Goal: Task Accomplishment & Management: Use online tool/utility

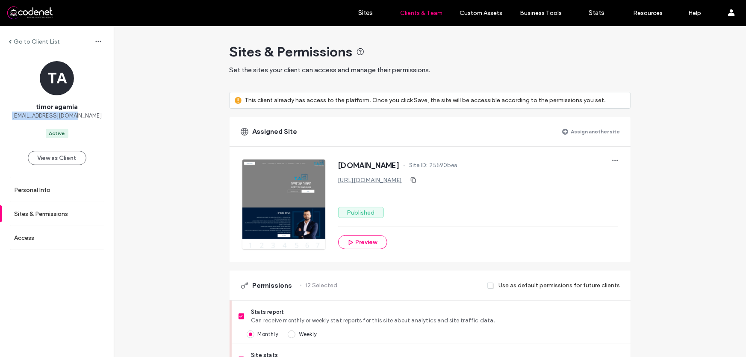
scroll to position [726, 0]
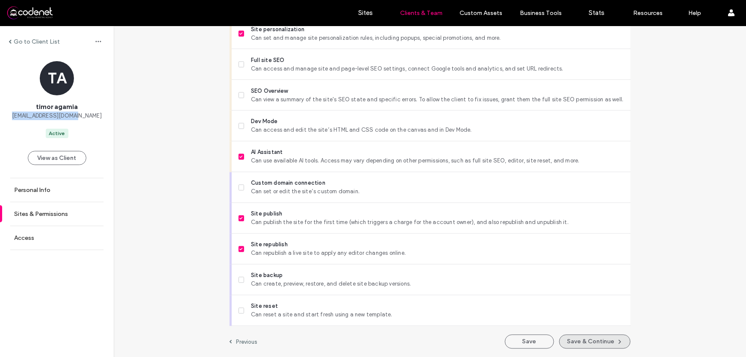
click at [591, 340] on button "Save & Continue" at bounding box center [594, 342] width 71 height 14
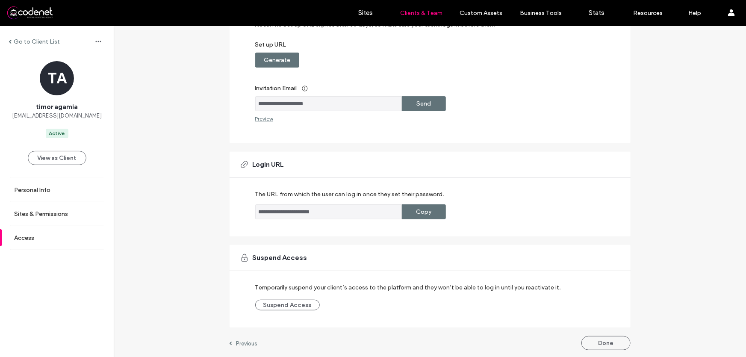
scroll to position [132, 0]
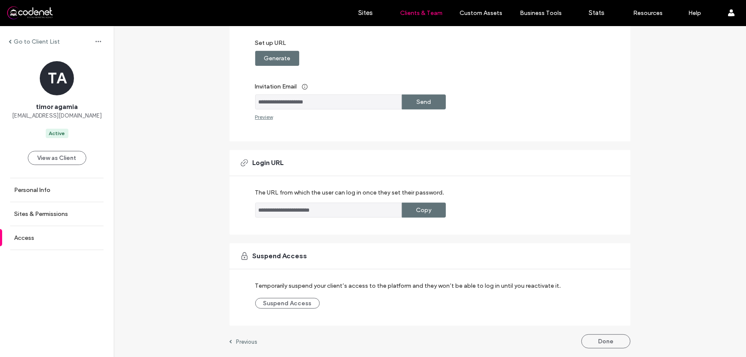
click at [272, 57] on label "Generate" at bounding box center [277, 58] width 26 height 16
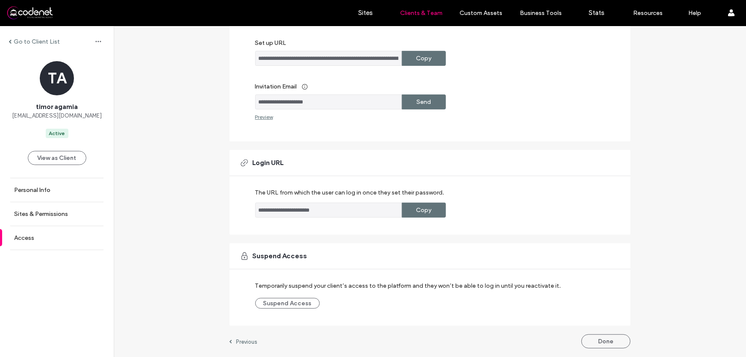
click at [417, 106] on label "Send" at bounding box center [423, 102] width 15 height 16
click at [723, 47] on icon at bounding box center [724, 44] width 7 height 7
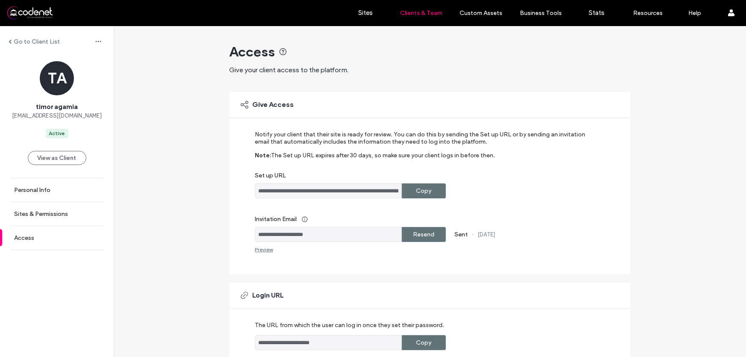
scroll to position [0, 0]
click at [262, 250] on div "Preview" at bounding box center [264, 249] width 18 height 6
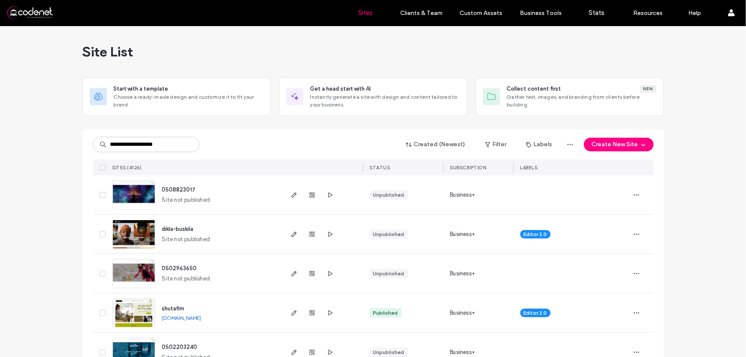
type input "**********"
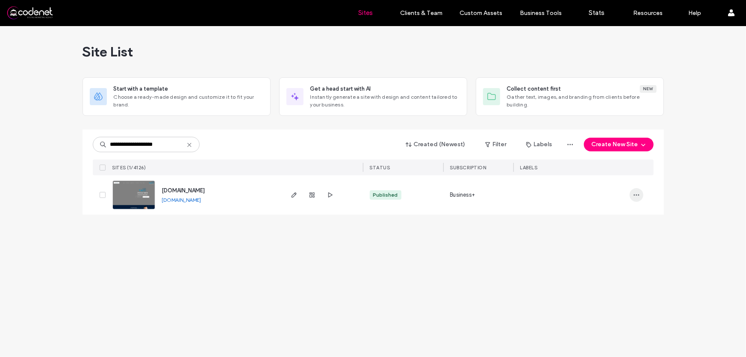
click at [638, 196] on icon "button" at bounding box center [636, 194] width 7 height 7
click at [587, 263] on span "Site Dashboard" at bounding box center [603, 266] width 41 height 9
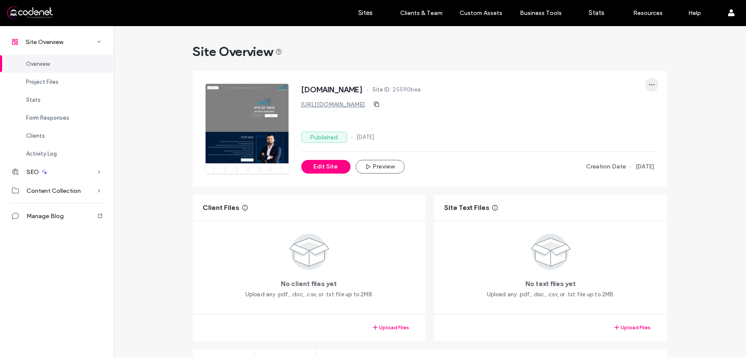
click at [649, 85] on icon "button" at bounding box center [651, 84] width 7 height 7
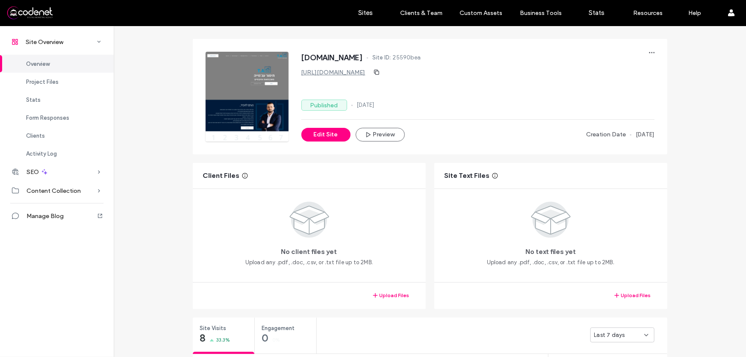
scroll to position [38, 0]
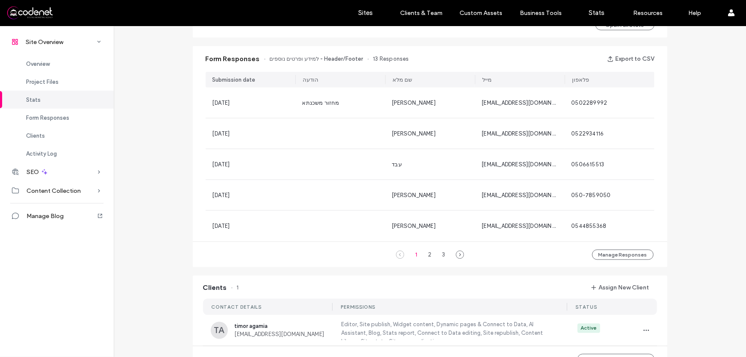
scroll to position [660, 0]
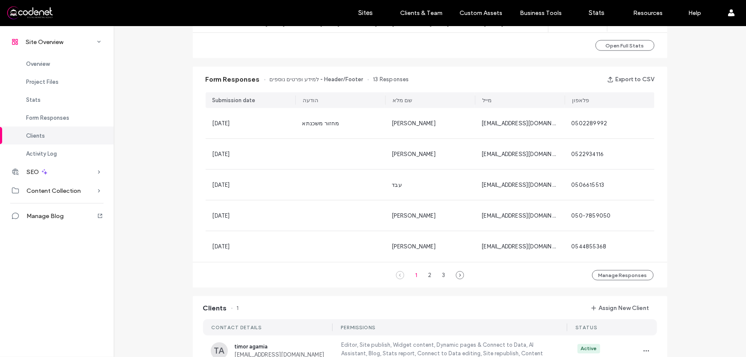
scroll to position [505, 0]
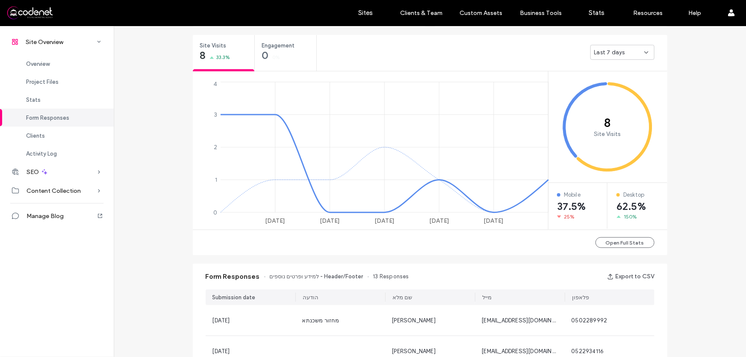
scroll to position [272, 0]
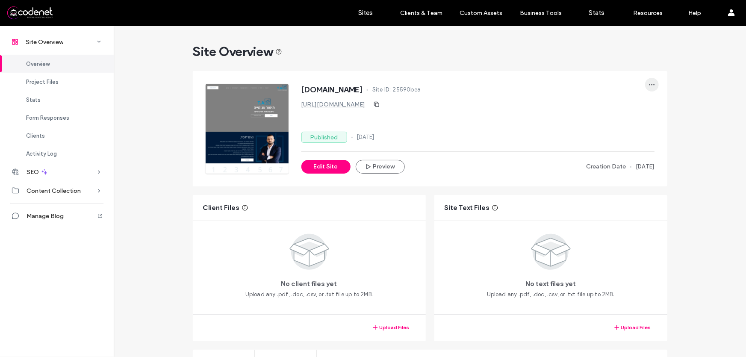
click at [650, 88] on span "button" at bounding box center [652, 85] width 14 height 14
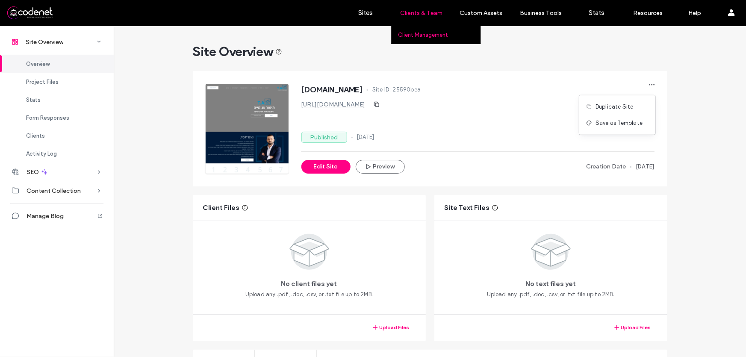
click at [421, 33] on label "Client Management" at bounding box center [423, 35] width 50 height 6
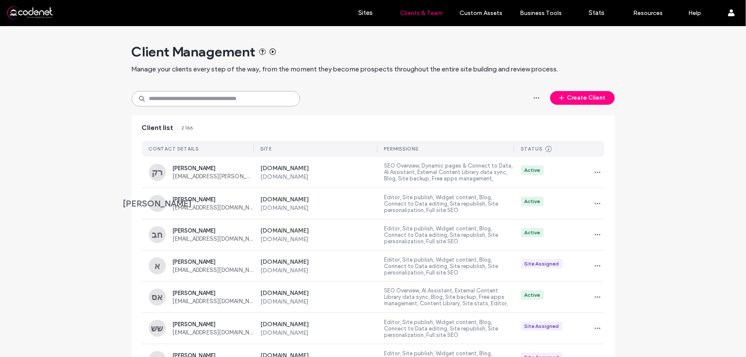
click at [221, 97] on input at bounding box center [216, 98] width 168 height 15
paste input "**********"
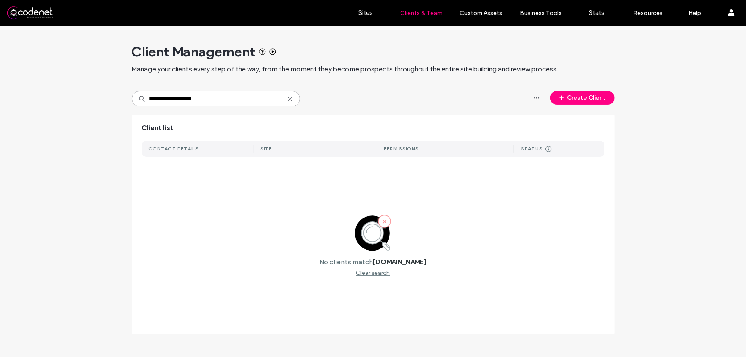
drag, startPoint x: 217, startPoint y: 98, endPoint x: 112, endPoint y: 98, distance: 105.1
click at [112, 98] on div "**********" at bounding box center [373, 184] width 746 height 317
type input "*****"
drag, startPoint x: 172, startPoint y: 97, endPoint x: 143, endPoint y: 94, distance: 29.3
click at [138, 97] on div "*****" at bounding box center [216, 98] width 168 height 15
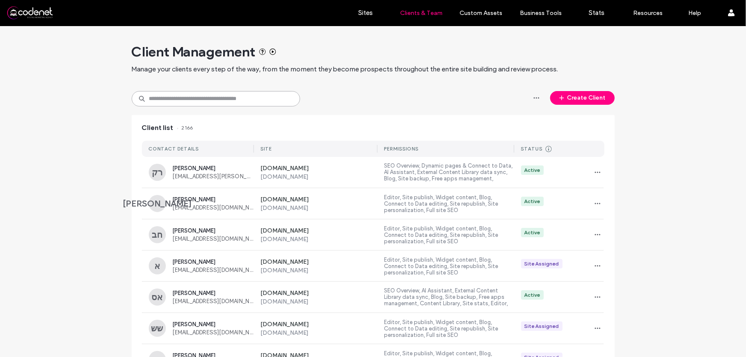
click at [242, 98] on input at bounding box center [216, 98] width 168 height 15
paste input "**********"
type input "**********"
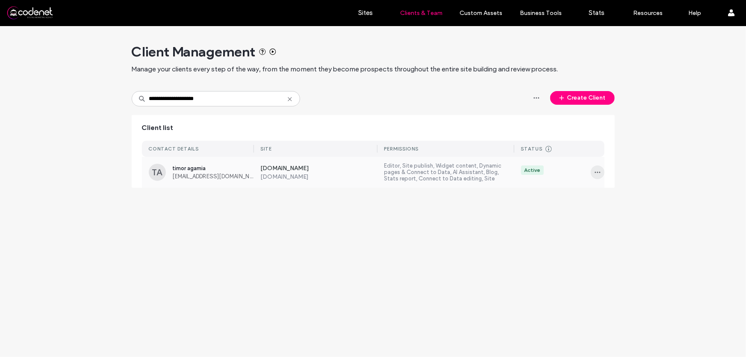
click at [595, 171] on icon "button" at bounding box center [597, 172] width 7 height 7
click at [615, 212] on span "Manage Access" at bounding box center [628, 210] width 41 height 9
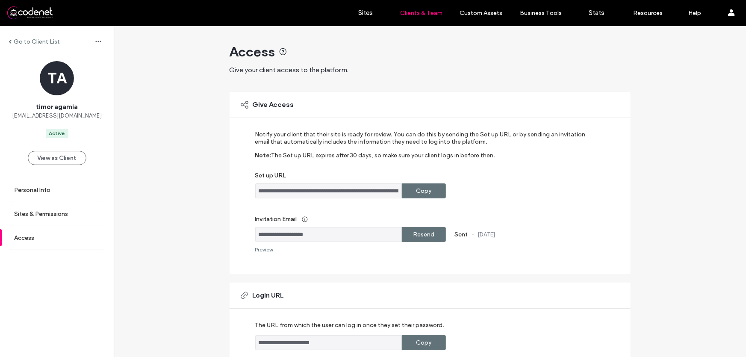
click at [352, 192] on input "**********" at bounding box center [328, 190] width 147 height 15
click at [491, 173] on label "Set up URL" at bounding box center [424, 178] width 338 height 12
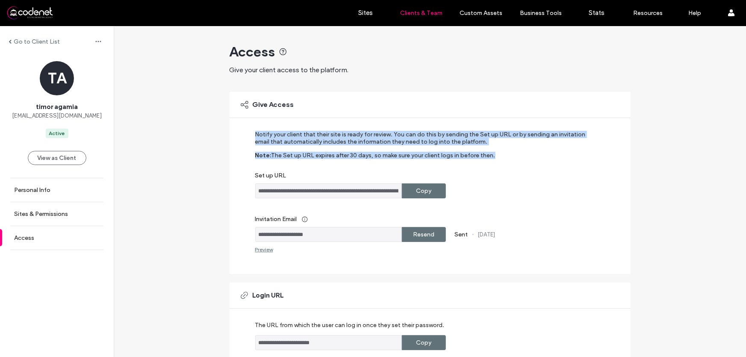
drag, startPoint x: 491, startPoint y: 156, endPoint x: 250, endPoint y: 130, distance: 242.5
click at [250, 130] on div "**********" at bounding box center [429, 183] width 401 height 182
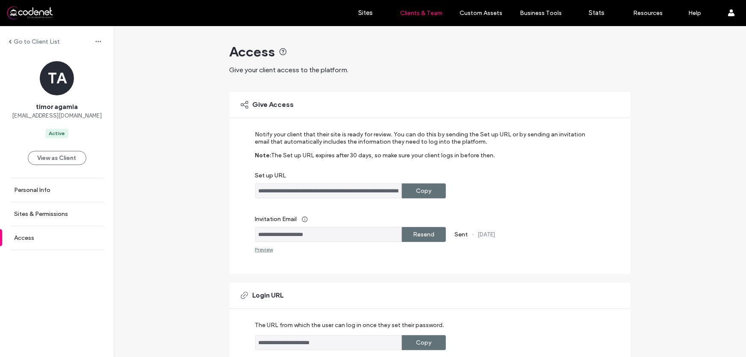
click at [495, 236] on label "18 Aug, 2025" at bounding box center [487, 234] width 18 height 6
click at [369, 15] on label "Sites" at bounding box center [366, 13] width 15 height 8
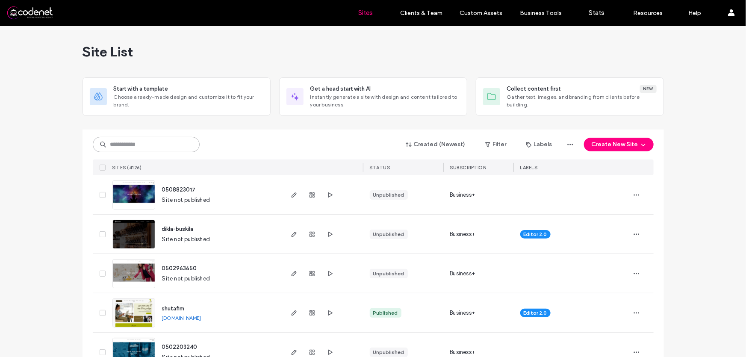
click at [167, 142] on input at bounding box center [146, 144] width 107 height 15
paste input "**********"
type input "**********"
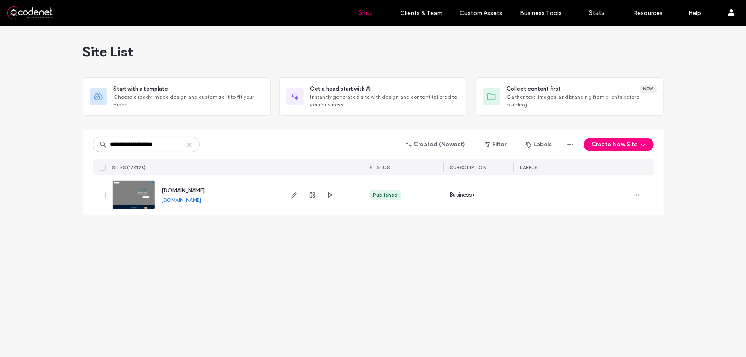
click at [153, 191] on img at bounding box center [134, 210] width 42 height 58
type input "**********"
click at [637, 197] on icon "button" at bounding box center [636, 194] width 7 height 7
click at [620, 264] on span "Site Dashboard" at bounding box center [603, 266] width 41 height 9
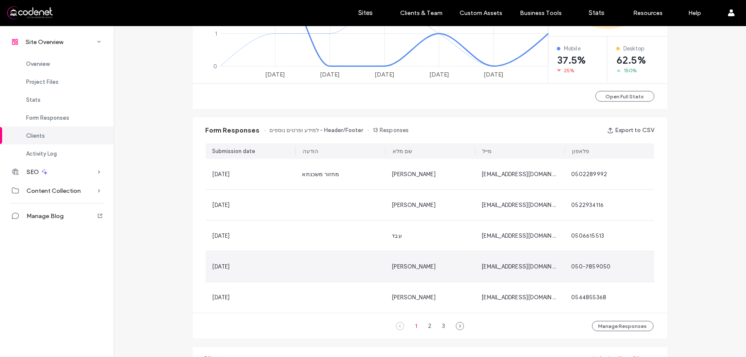
scroll to position [505, 0]
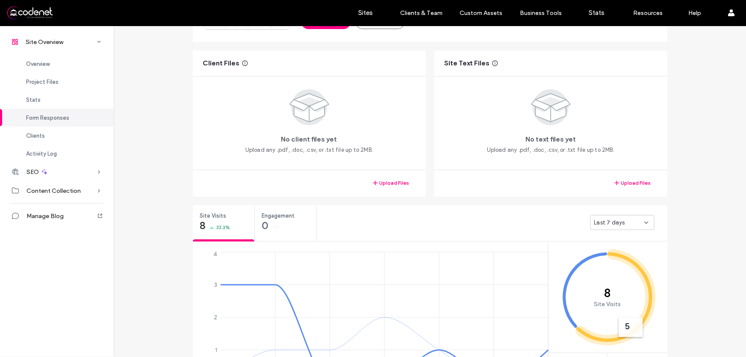
scroll to position [77, 0]
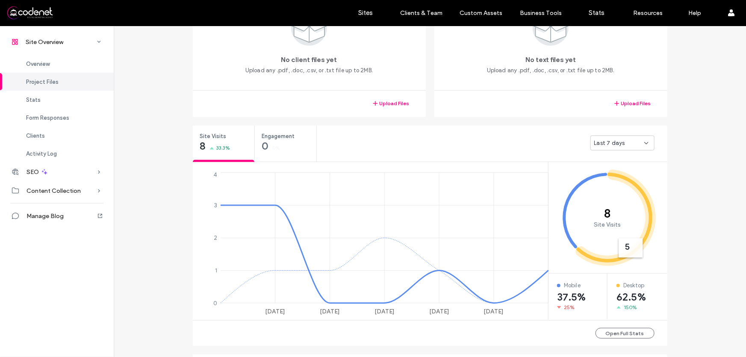
scroll to position [233, 0]
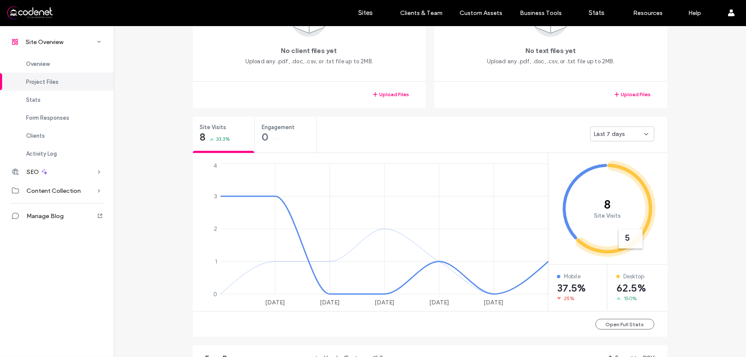
click at [636, 136] on div "Last 7 days" at bounding box center [619, 134] width 50 height 9
click at [632, 179] on div "Last 30 days" at bounding box center [619, 178] width 63 height 15
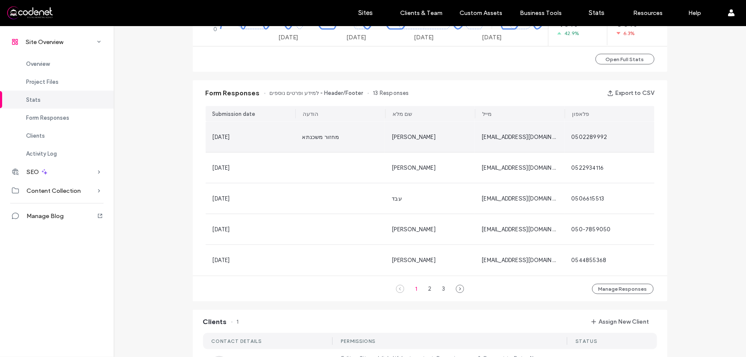
scroll to position [505, 0]
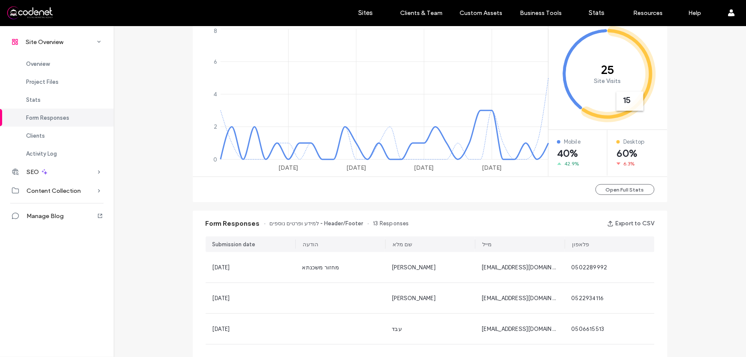
scroll to position [350, 0]
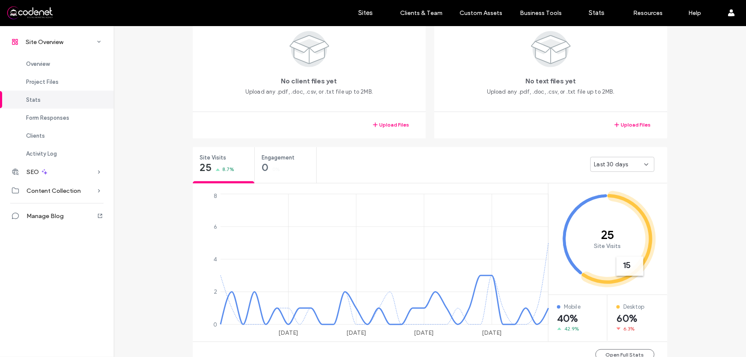
scroll to position [155, 0]
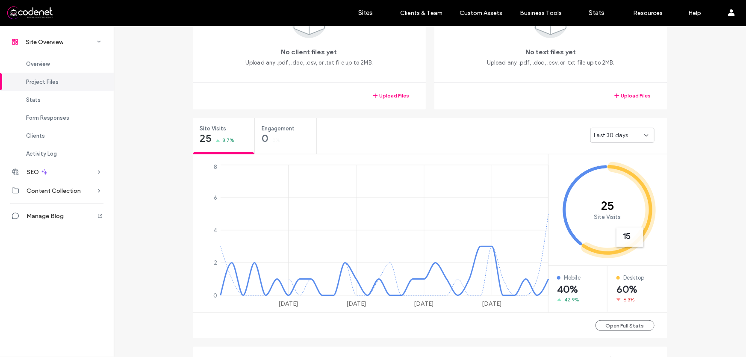
scroll to position [233, 0]
click at [637, 135] on div "Last 30 days" at bounding box center [619, 134] width 50 height 9
click at [629, 175] on div "Last 30 days" at bounding box center [619, 178] width 63 height 15
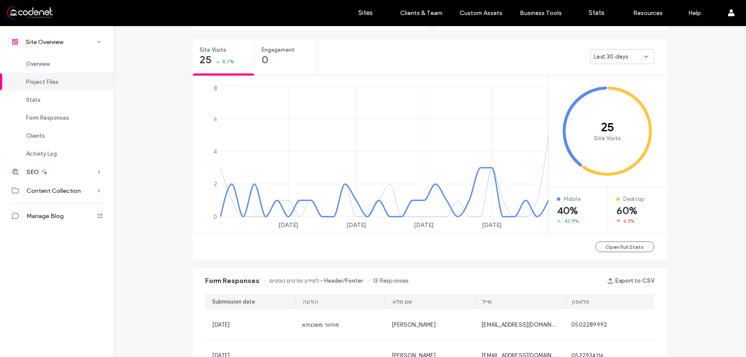
scroll to position [311, 0]
click at [622, 248] on button "Open Full Stats" at bounding box center [624, 246] width 59 height 11
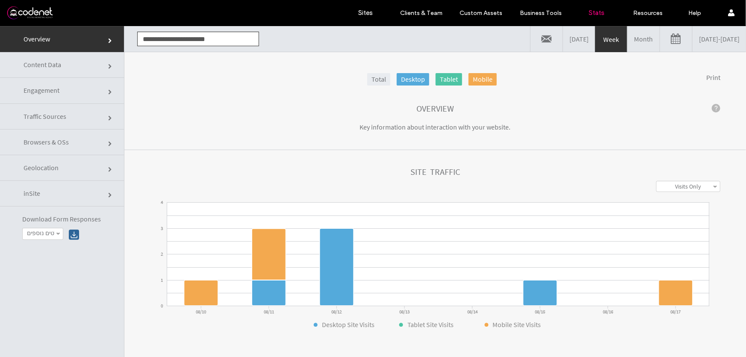
click at [627, 38] on link "Month" at bounding box center [643, 39] width 32 height 26
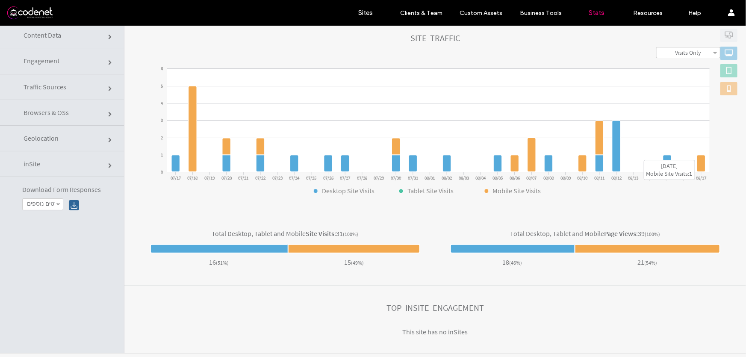
scroll to position [43, 0]
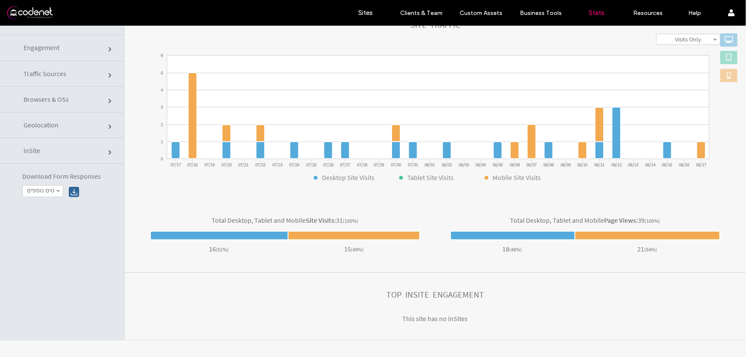
click link "inSite"
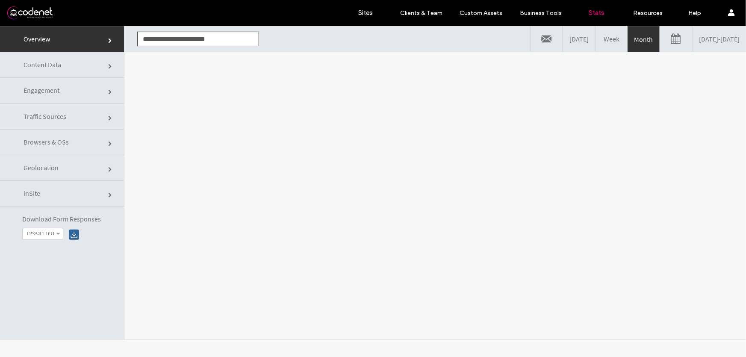
scroll to position [0, 0]
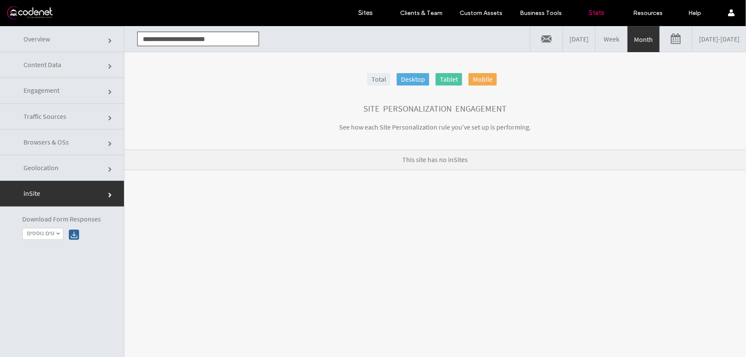
click link "Geolocation"
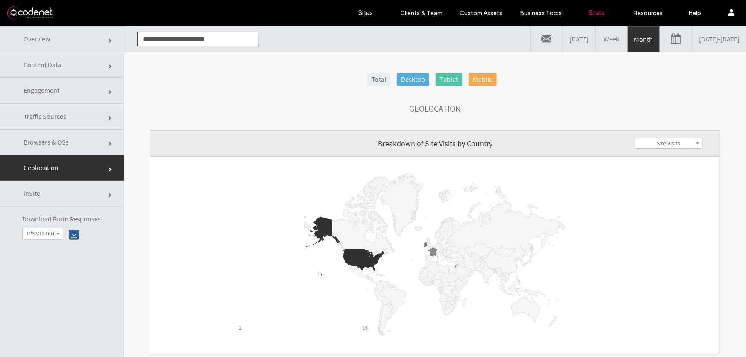
click link "Browsers & OSs"
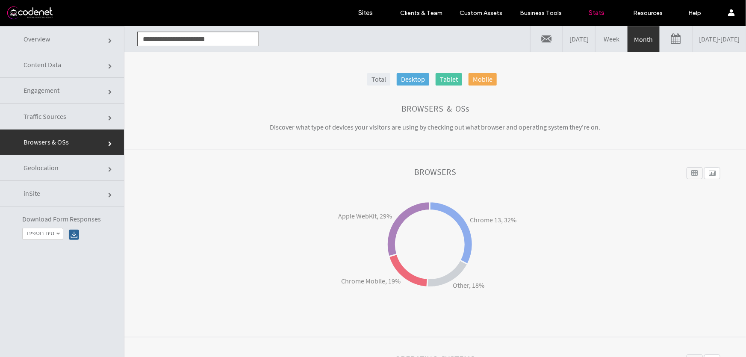
click link "Traffic Sources"
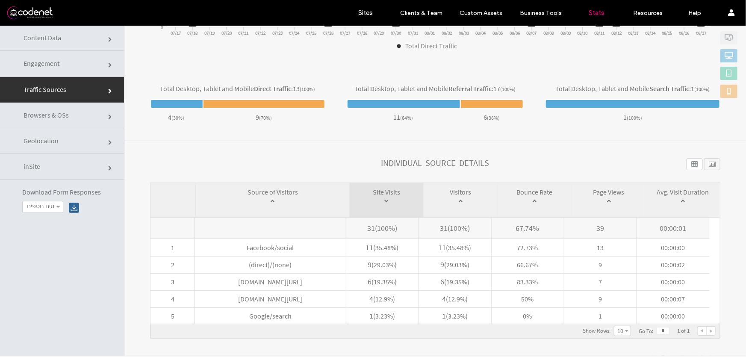
scroll to position [43, 0]
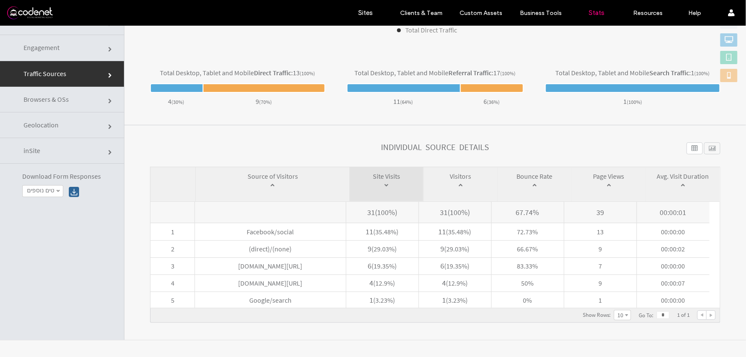
click div
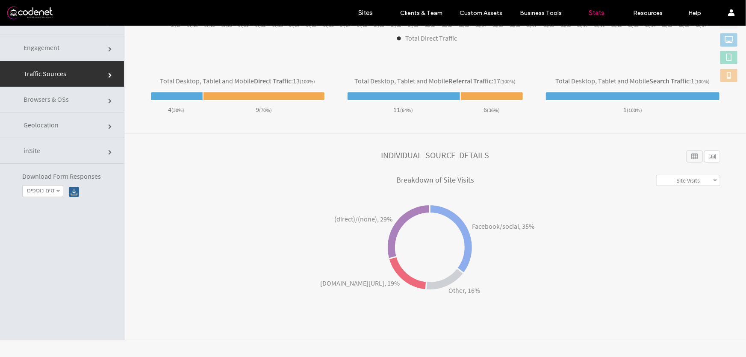
click at [108, 100] on span "Browsers & OSs" at bounding box center [110, 100] width 5 height 5
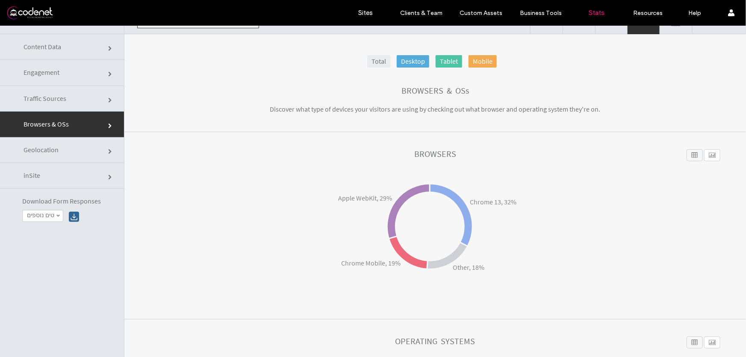
scroll to position [0, 0]
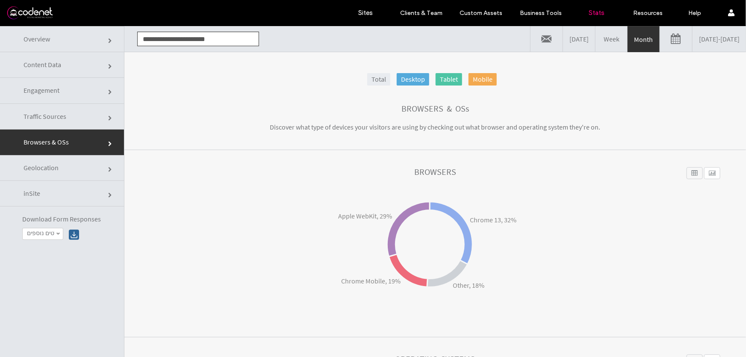
click link "Engagement"
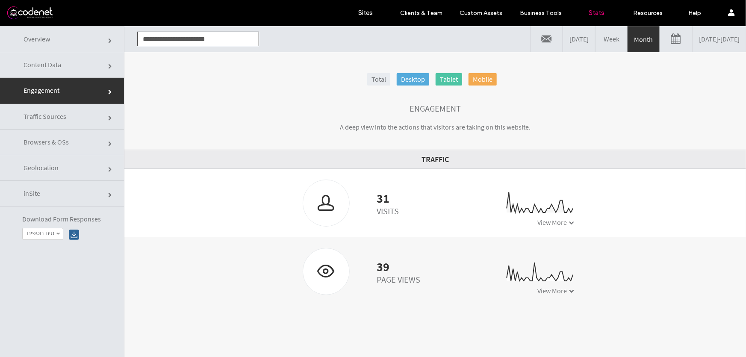
click at [544, 290] on span "View More" at bounding box center [551, 290] width 29 height 9
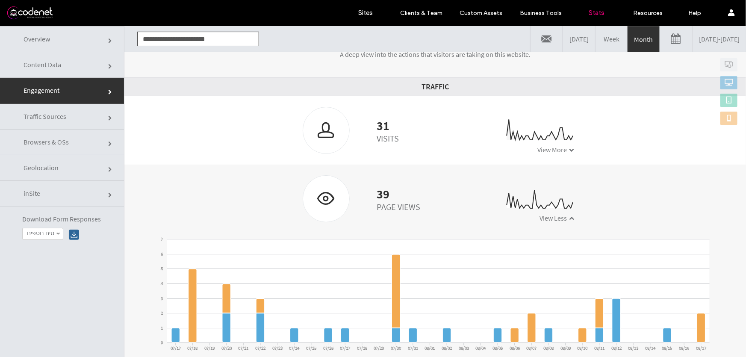
scroll to position [43, 0]
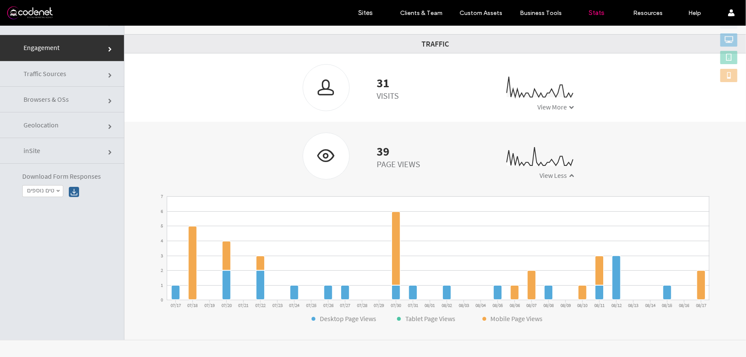
click at [38, 19] on div at bounding box center [54, 13] width 97 height 14
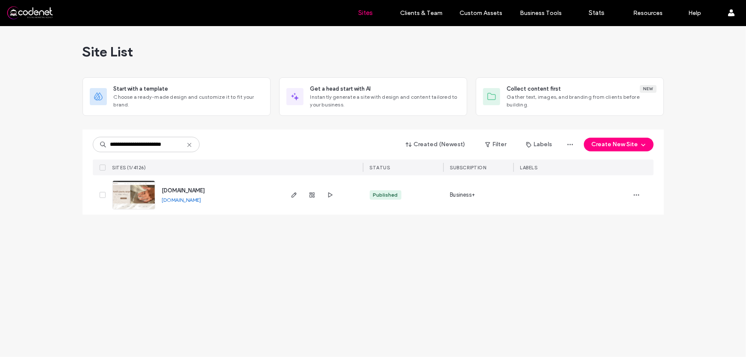
drag, startPoint x: 130, startPoint y: 145, endPoint x: 85, endPoint y: 145, distance: 44.4
click at [86, 145] on div "**********" at bounding box center [372, 171] width 581 height 85
type input "**********"
click at [634, 195] on use "button" at bounding box center [636, 194] width 6 height 1
click at [619, 266] on span "Site Dashboard" at bounding box center [603, 266] width 41 height 9
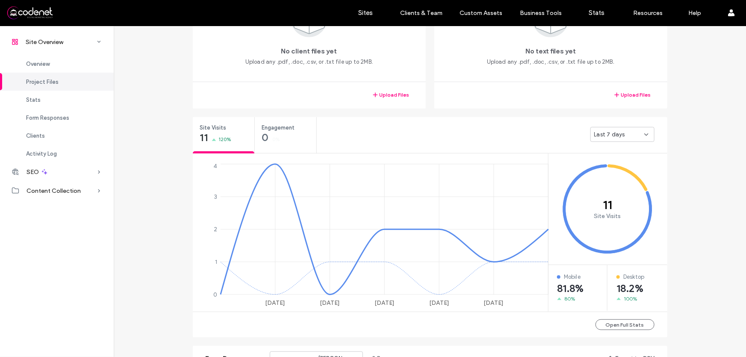
scroll to position [233, 0]
click at [615, 135] on span "Last 7 days" at bounding box center [609, 134] width 31 height 9
click at [615, 181] on span "Last 30 days" at bounding box center [608, 179] width 34 height 9
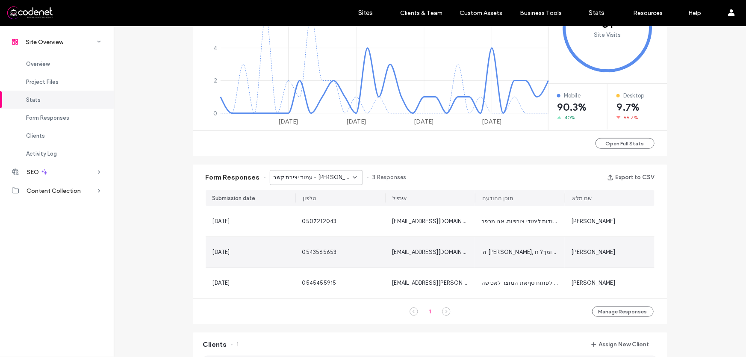
scroll to position [427, 0]
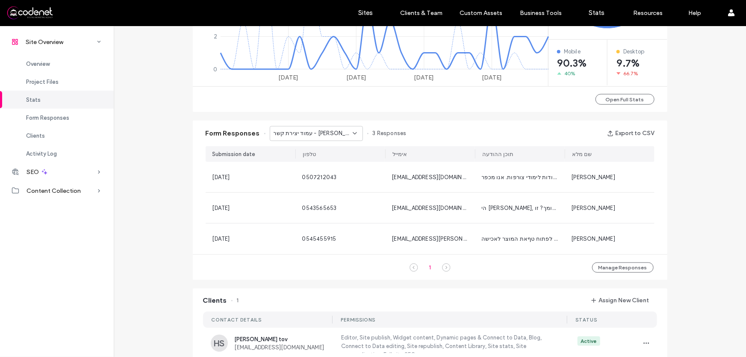
scroll to position [466, 0]
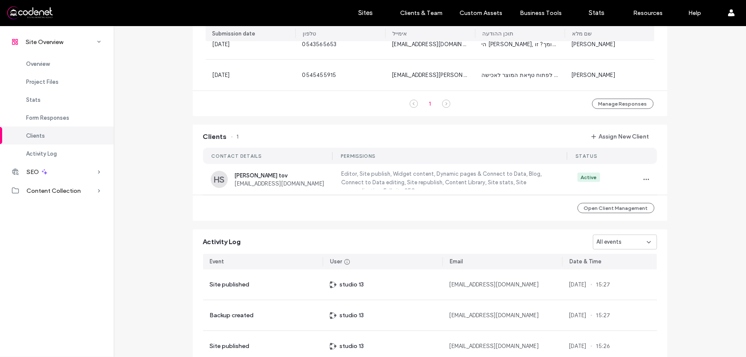
scroll to position [699, 0]
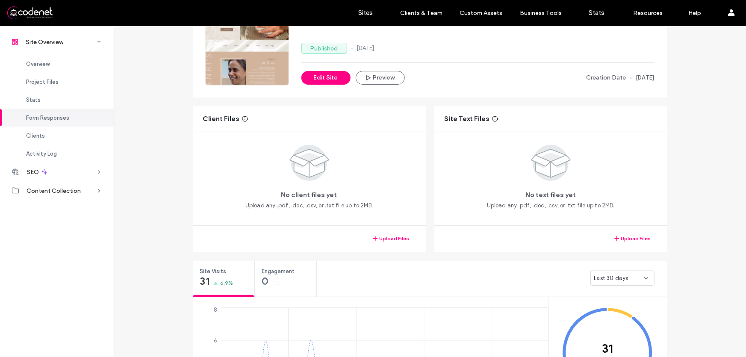
scroll to position [77, 0]
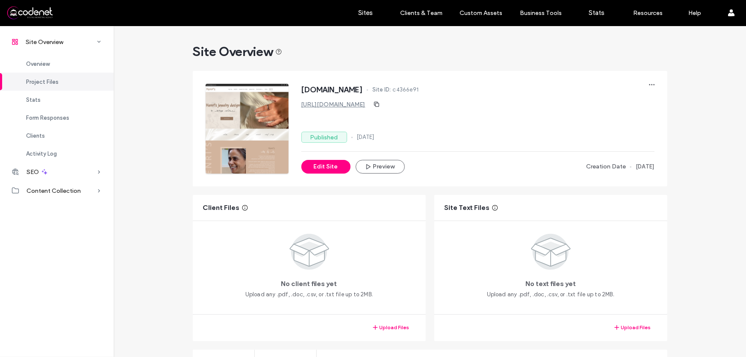
click at [30, 12] on div at bounding box center [54, 13] width 97 height 14
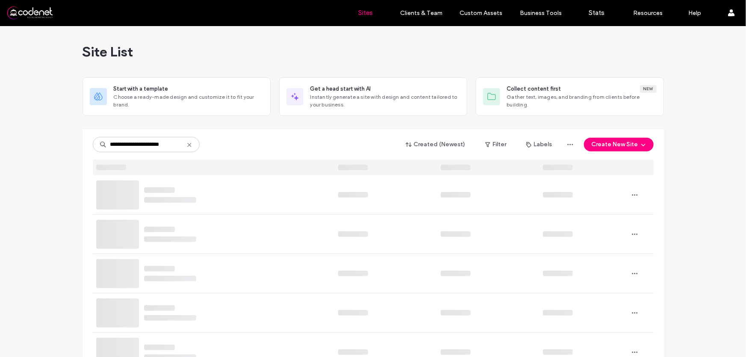
type input "**********"
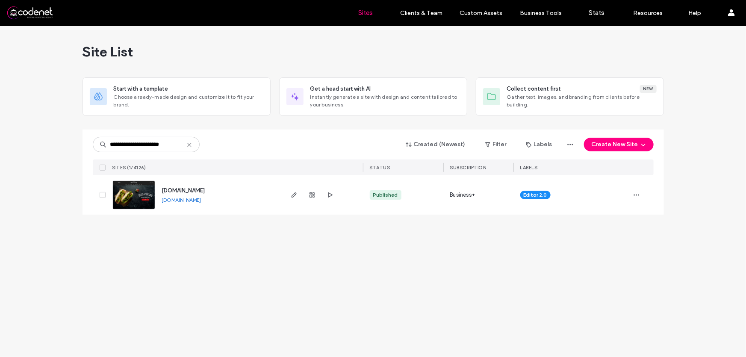
click at [138, 192] on img at bounding box center [134, 210] width 42 height 58
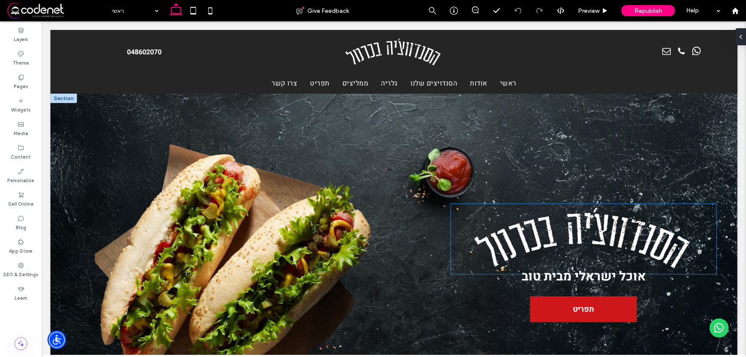
click at [533, 238] on img at bounding box center [582, 238] width 265 height 70
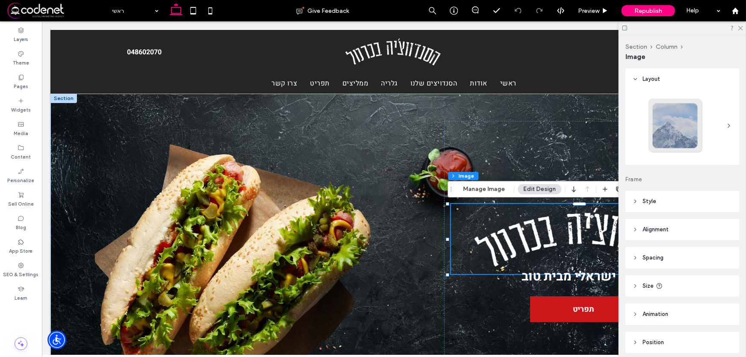
click at [742, 29] on icon at bounding box center [740, 28] width 6 height 6
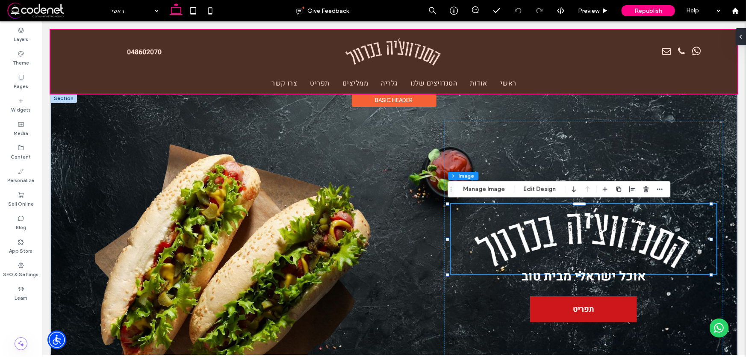
click at [329, 81] on div at bounding box center [393, 61] width 687 height 64
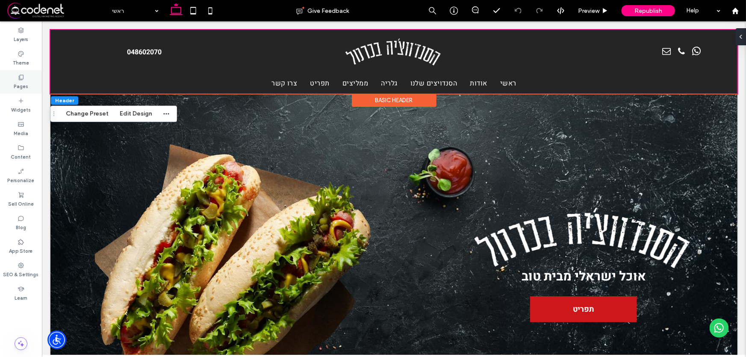
click at [22, 77] on icon at bounding box center [21, 77] width 7 height 7
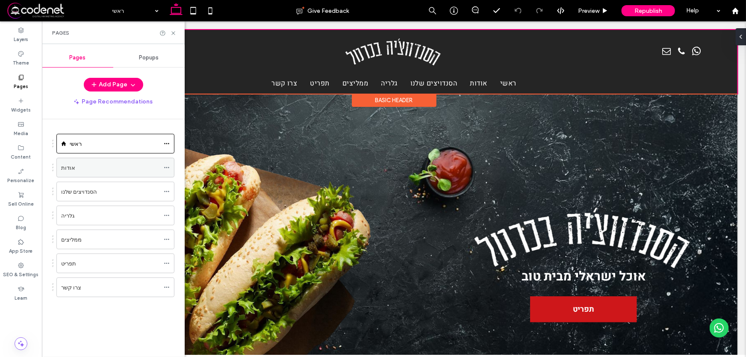
click at [91, 163] on div "אודות" at bounding box center [110, 167] width 98 height 9
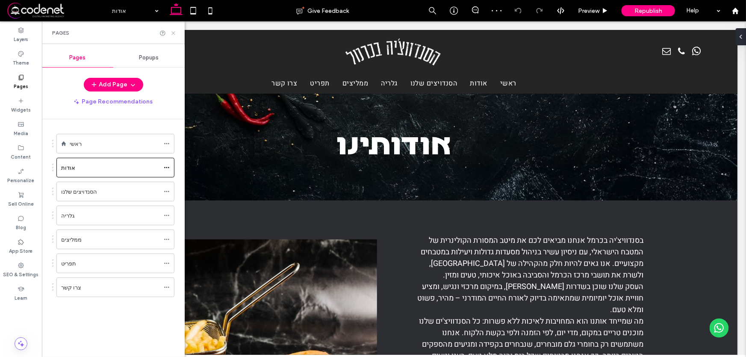
click at [173, 33] on icon at bounding box center [173, 33] width 6 height 6
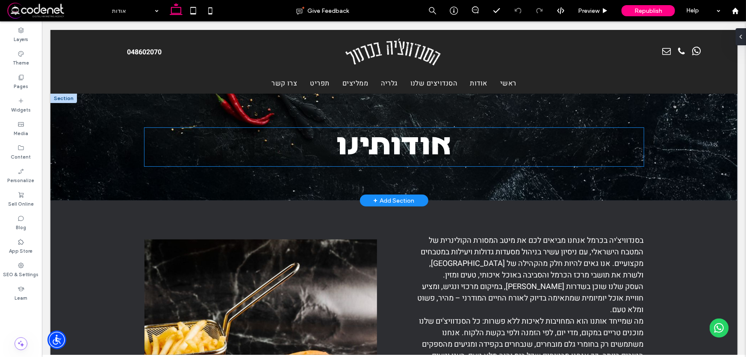
click at [385, 149] on span "אודותינו" at bounding box center [393, 146] width 115 height 34
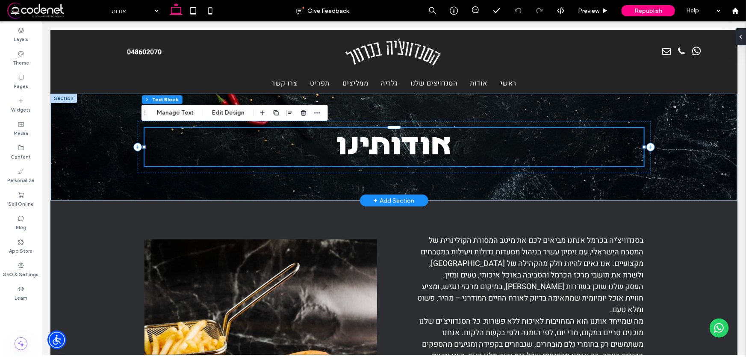
click at [336, 144] on span "אודותינו" at bounding box center [393, 146] width 115 height 34
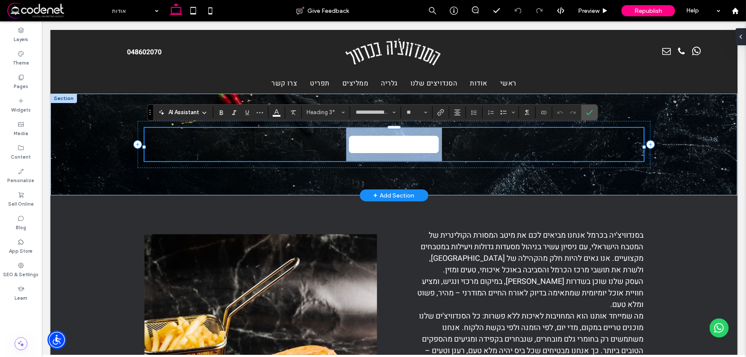
click at [346, 144] on span "********" at bounding box center [394, 144] width 96 height 30
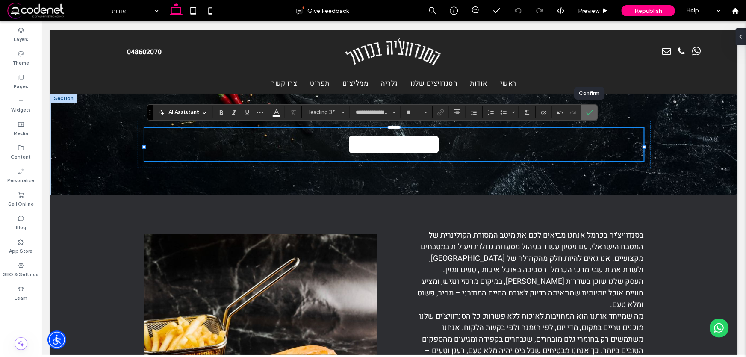
click at [588, 111] on icon "Confirm" at bounding box center [589, 112] width 7 height 7
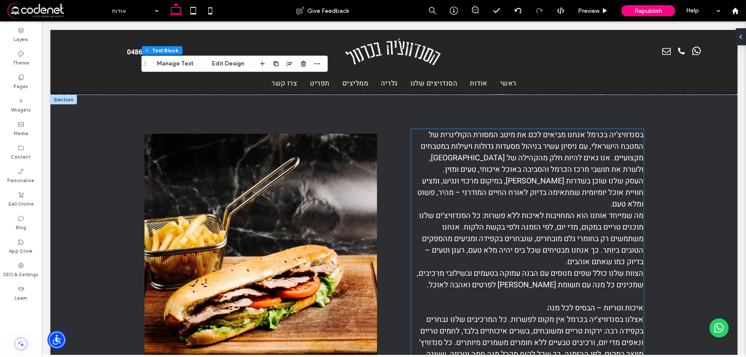
scroll to position [116, 0]
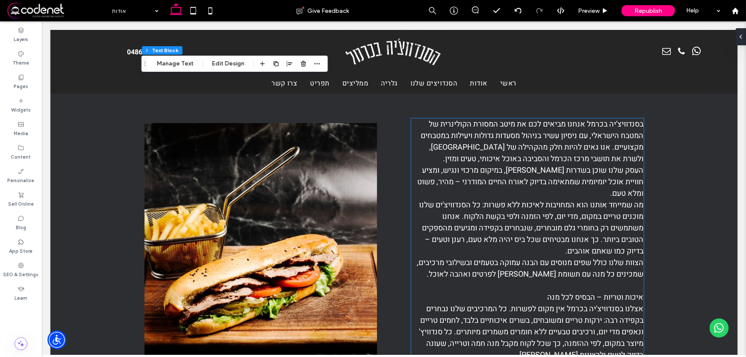
click at [497, 200] on span "מה שמייחד אותנו הוא המחויבות לאיכות ללא פשרות: כל הסנדוויצ'ים שלנו מוכנים טריים…" at bounding box center [531, 228] width 224 height 58
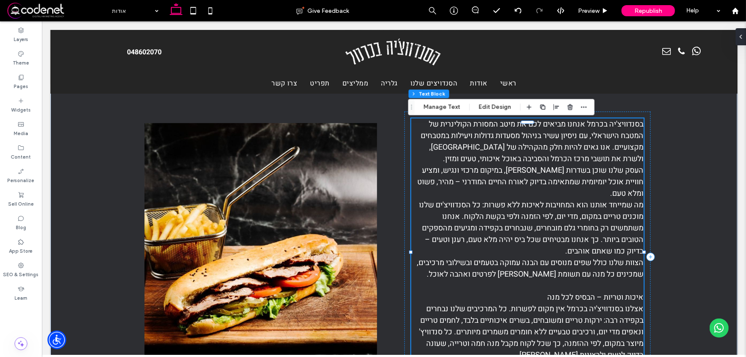
click at [497, 200] on span "מה שמייחד אותנו הוא המחויבות לאיכות ללא פשרות: כל הסנדוויצ'ים שלנו מוכנים טריים…" at bounding box center [531, 228] width 224 height 58
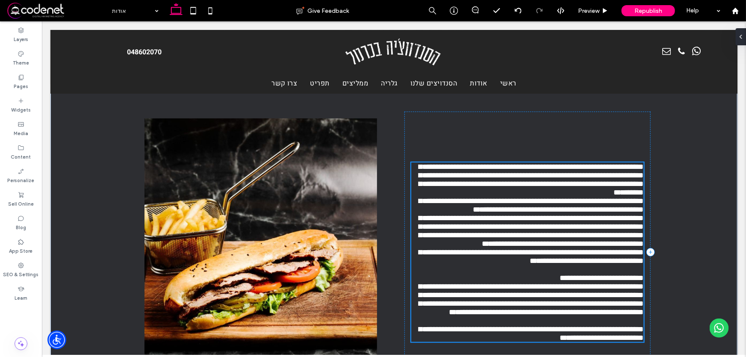
scroll to position [179, 0]
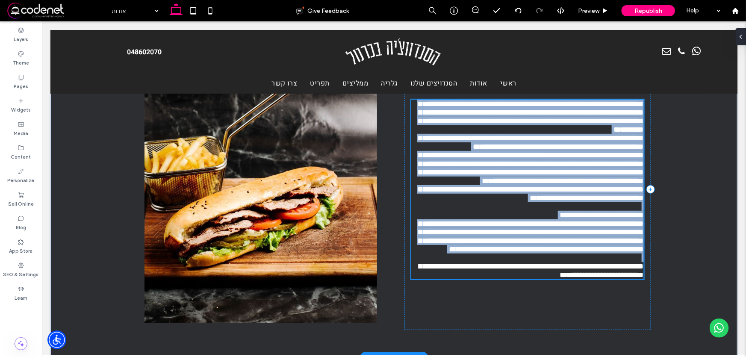
type input "*****"
type input "**"
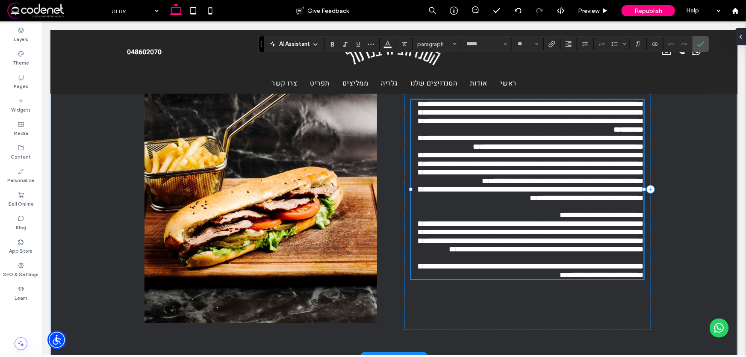
click at [491, 279] on p "**********" at bounding box center [527, 270] width 232 height 17
drag, startPoint x: 439, startPoint y: 310, endPoint x: 489, endPoint y: 309, distance: 50.0
click at [489, 279] on p "**********" at bounding box center [527, 270] width 232 height 17
click at [689, 189] on div "**********" at bounding box center [393, 189] width 687 height 336
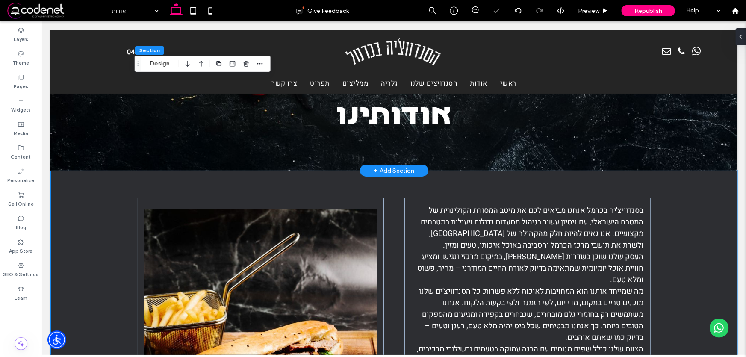
scroll to position [24, 0]
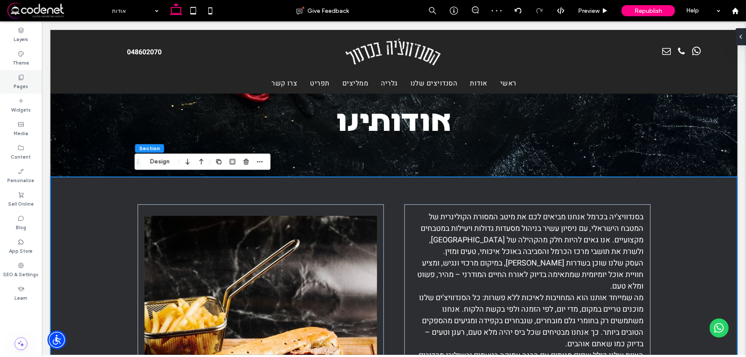
click at [26, 77] on div "Pages" at bounding box center [21, 82] width 42 height 24
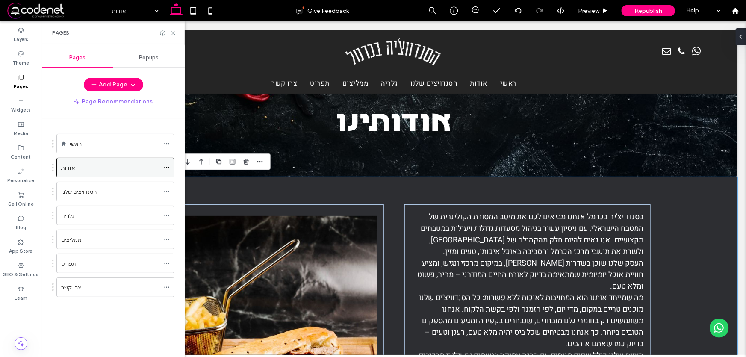
click at [167, 167] on use at bounding box center [166, 167] width 5 height 1
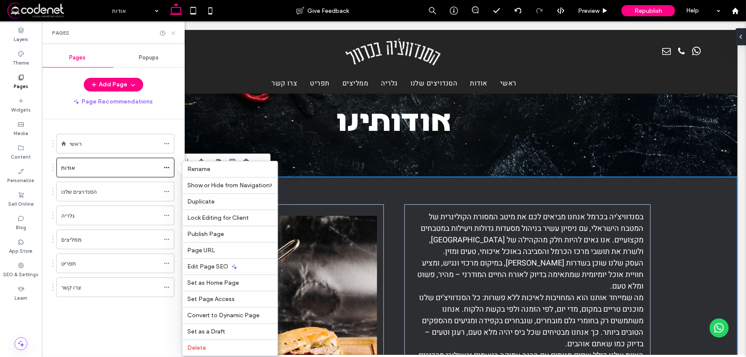
click at [172, 35] on icon at bounding box center [173, 33] width 6 height 6
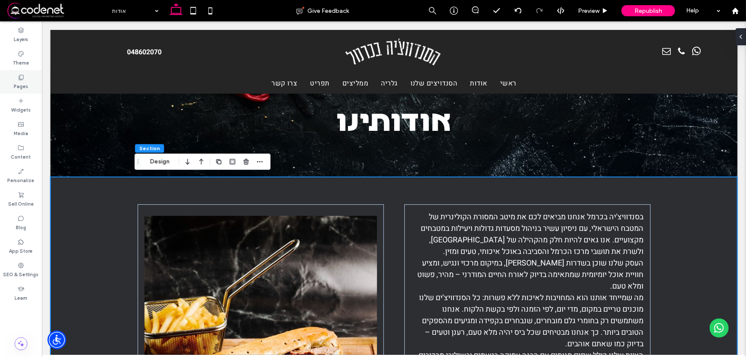
click at [23, 81] on label "Pages" at bounding box center [21, 85] width 15 height 9
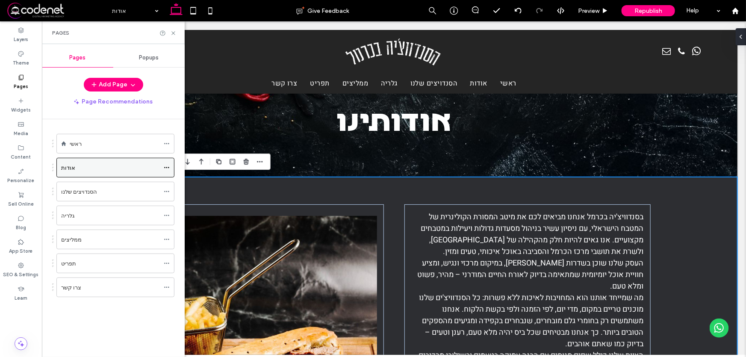
click at [168, 167] on icon at bounding box center [167, 168] width 6 height 6
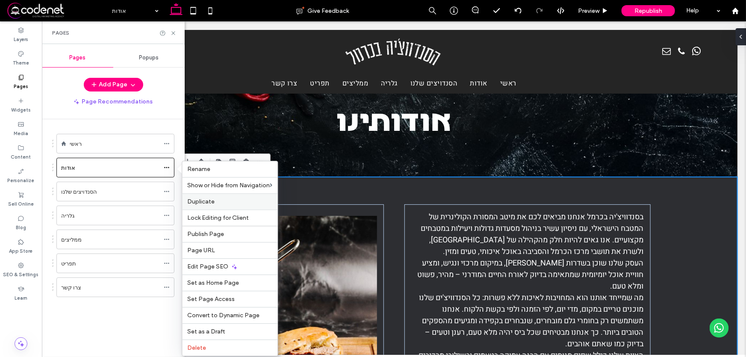
click at [203, 201] on span "Duplicate" at bounding box center [200, 201] width 27 height 7
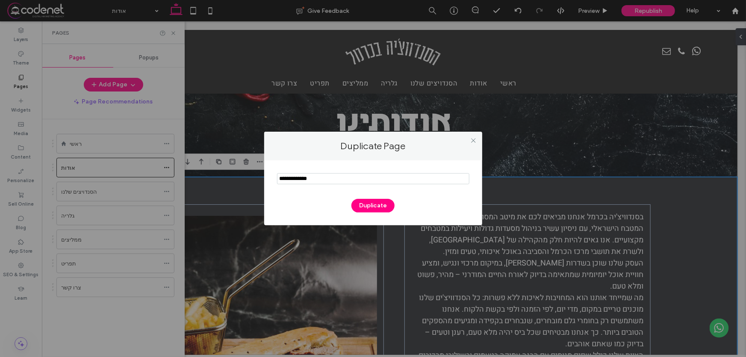
drag, startPoint x: 323, startPoint y: 181, endPoint x: 223, endPoint y: 179, distance: 100.4
click at [228, 179] on div "Duplicate Page Duplicate" at bounding box center [373, 178] width 746 height 357
type input "*****"
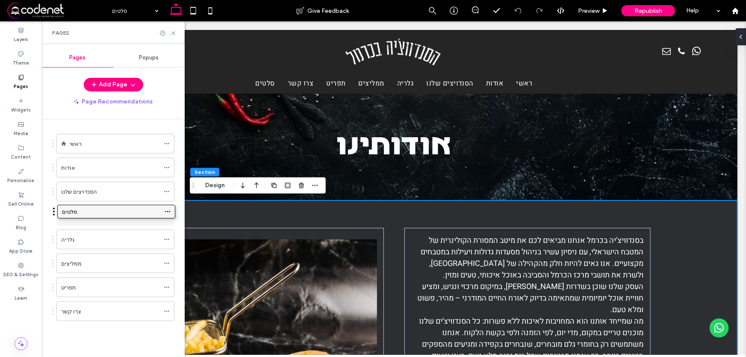
drag, startPoint x: 102, startPoint y: 312, endPoint x: 103, endPoint y: 216, distance: 95.7
click at [141, 217] on div "סלטים" at bounding box center [110, 215] width 98 height 9
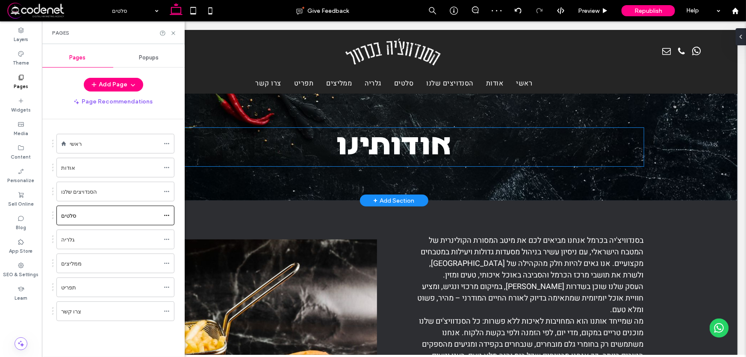
click at [367, 148] on span "אודותינו" at bounding box center [393, 146] width 115 height 34
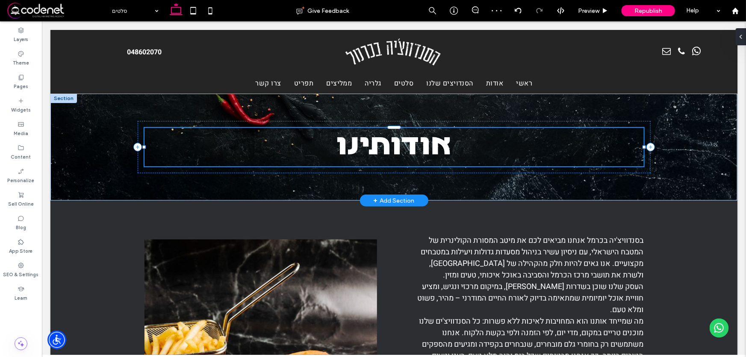
click at [367, 148] on div "אודותינו" at bounding box center [393, 146] width 499 height 38
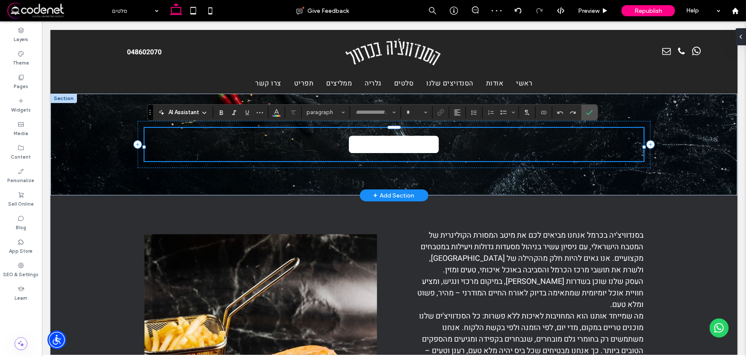
type input "**********"
type input "**"
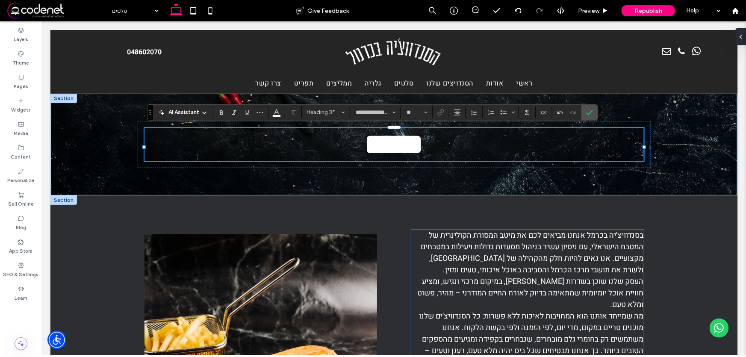
click at [520, 282] on span "העסק שלנו שוכן בשדרות מוריה, במיקום מרכזי ונגיש, ומציע חוויית אוכל יומיומית שמת…" at bounding box center [530, 292] width 226 height 35
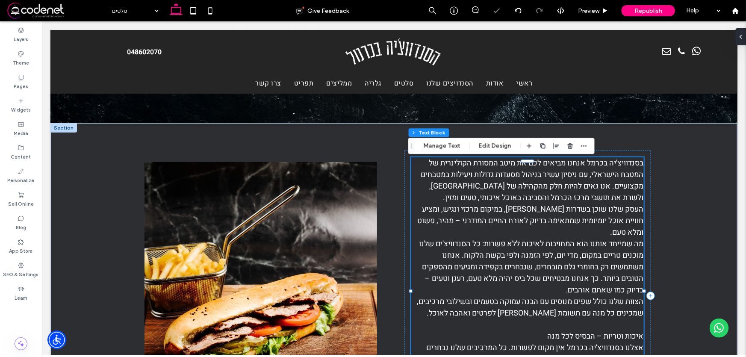
click at [520, 279] on p "מה שמייחד אותנו הוא המחויבות לאיכות ללא פשרות: כל הסנדוויצ'ים שלנו מוכנים טריים…" at bounding box center [527, 267] width 232 height 58
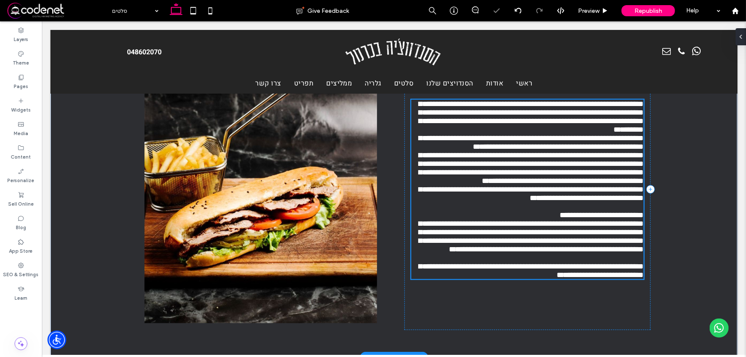
type input "*****"
type input "**"
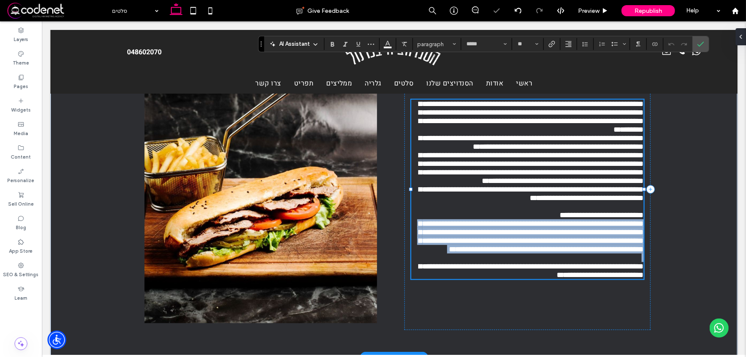
click at [497, 262] on p at bounding box center [527, 257] width 232 height 9
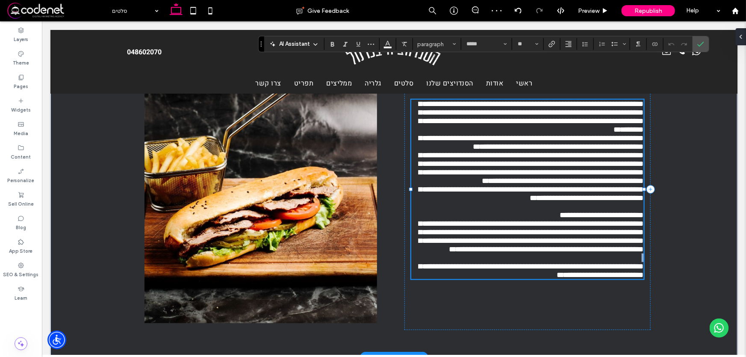
click at [497, 262] on p at bounding box center [527, 257] width 232 height 9
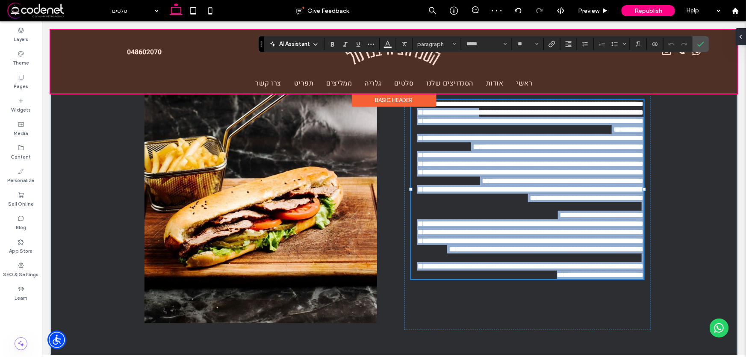
drag, startPoint x: 487, startPoint y: 312, endPoint x: 670, endPoint y: 83, distance: 293.1
click at [670, 83] on div "048602070 Section ראשי אודות הסנדויצים שלנו סלטים גלריה ממליצים תפריט צרו קשר S…" at bounding box center [393, 200] width 687 height 700
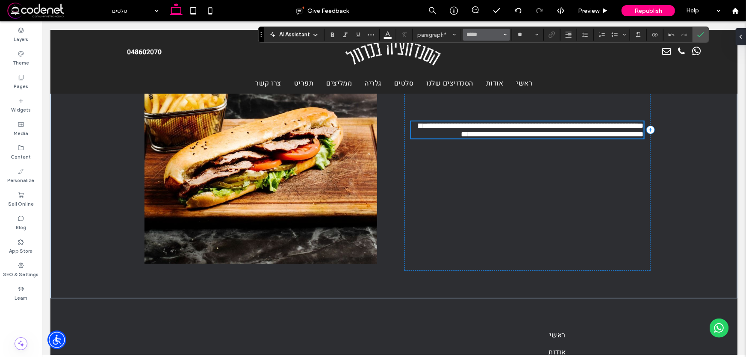
scroll to position [97, 0]
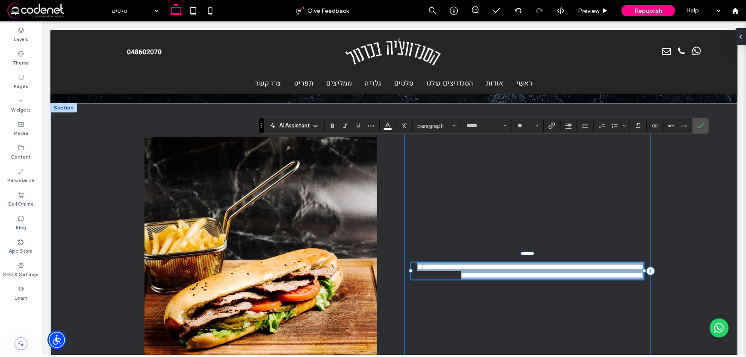
drag, startPoint x: 592, startPoint y: 280, endPoint x: 645, endPoint y: 251, distance: 60.4
click at [645, 251] on div "**********" at bounding box center [527, 270] width 246 height 281
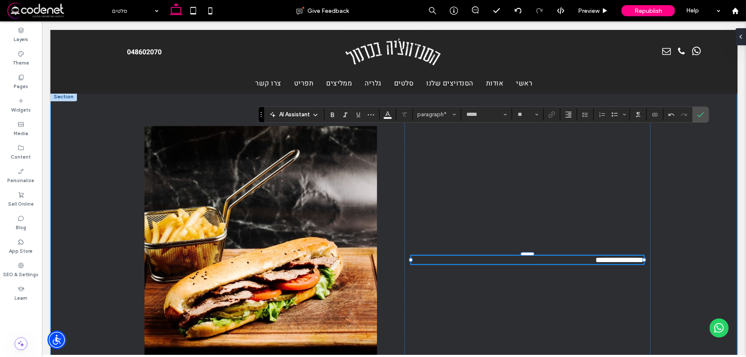
click at [689, 208] on div "**********" at bounding box center [393, 259] width 687 height 336
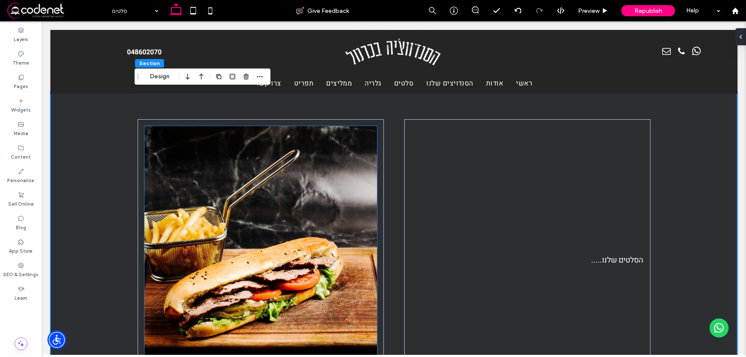
click at [211, 251] on img at bounding box center [260, 260] width 232 height 268
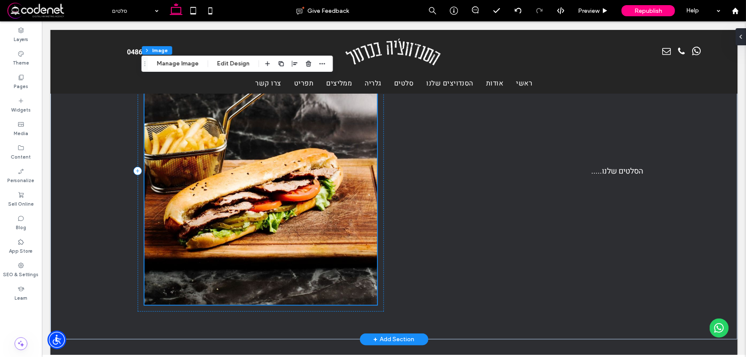
scroll to position [147, 0]
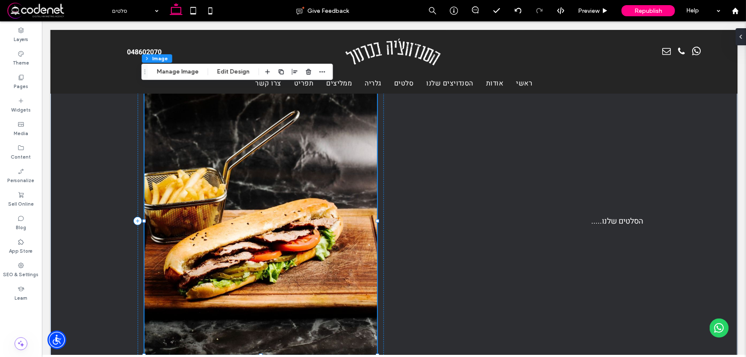
click at [226, 194] on img at bounding box center [260, 221] width 232 height 268
click at [226, 188] on img at bounding box center [260, 221] width 232 height 268
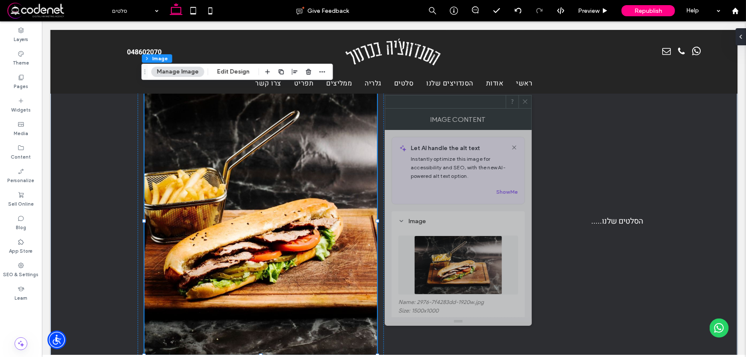
drag, startPoint x: 673, startPoint y: 73, endPoint x: 468, endPoint y: 104, distance: 208.0
click at [468, 104] on div at bounding box center [445, 101] width 121 height 13
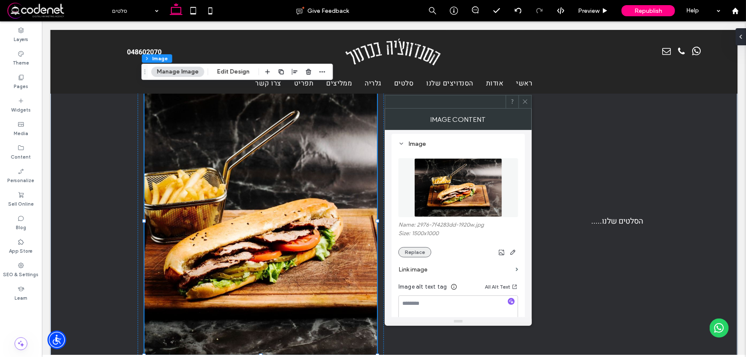
scroll to position [116, 0]
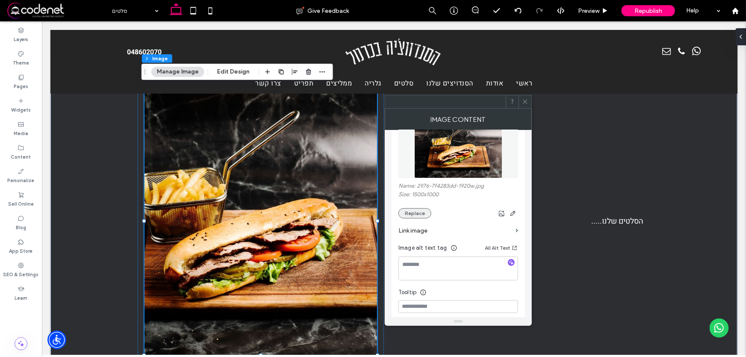
click at [412, 214] on button "Replace" at bounding box center [414, 213] width 33 height 10
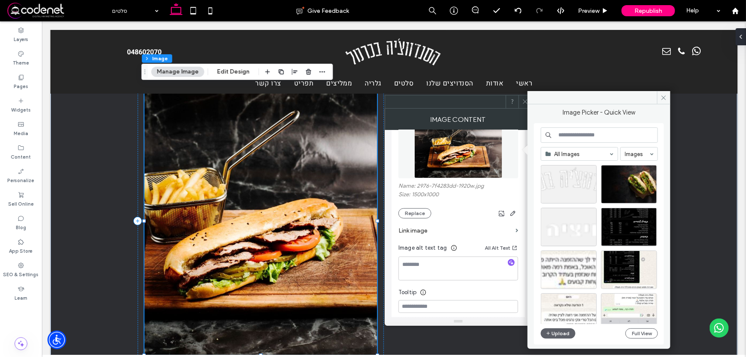
scroll to position [0, 0]
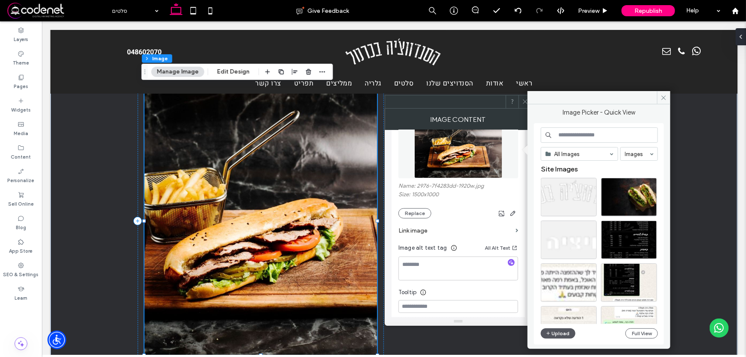
click at [560, 334] on button "Upload" at bounding box center [558, 333] width 35 height 10
click at [666, 98] on icon at bounding box center [663, 97] width 6 height 6
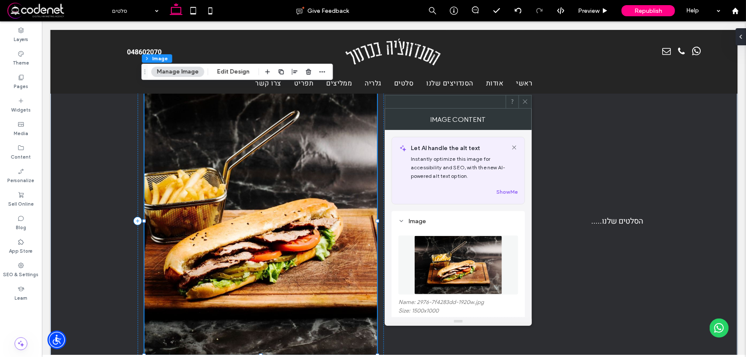
click at [526, 99] on icon at bounding box center [525, 101] width 6 height 6
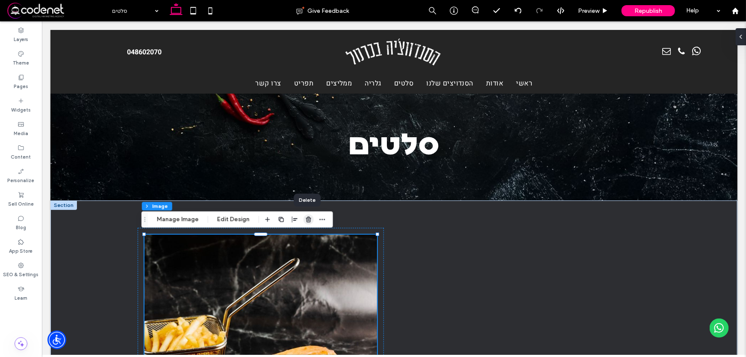
click at [306, 219] on icon "button" at bounding box center [308, 219] width 7 height 7
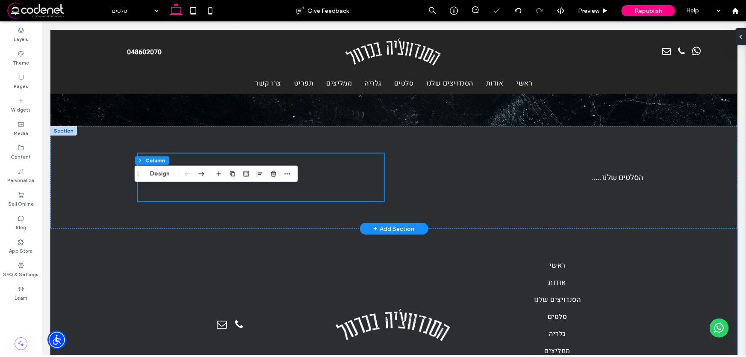
scroll to position [77, 0]
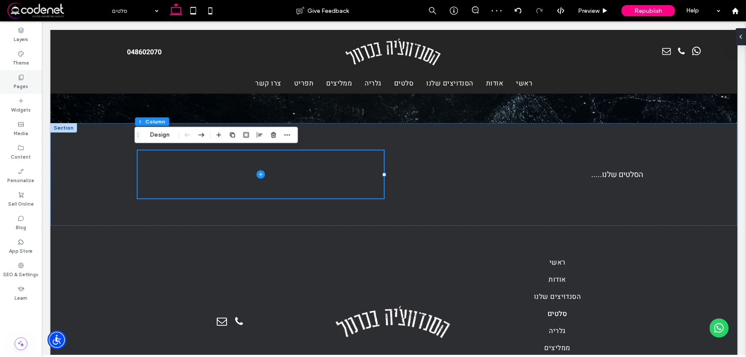
click at [23, 81] on label "Pages" at bounding box center [21, 85] width 15 height 9
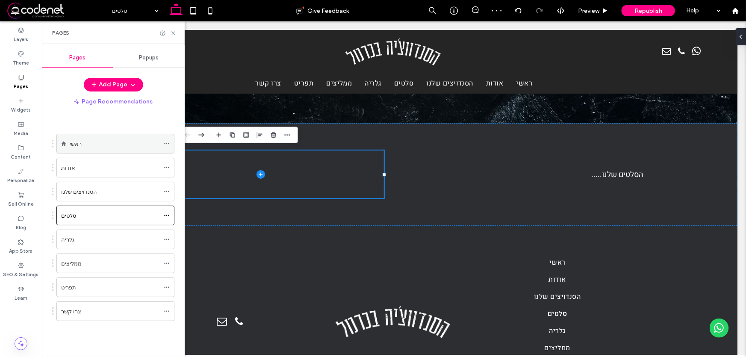
click at [101, 141] on div "ראשי" at bounding box center [115, 143] width 90 height 9
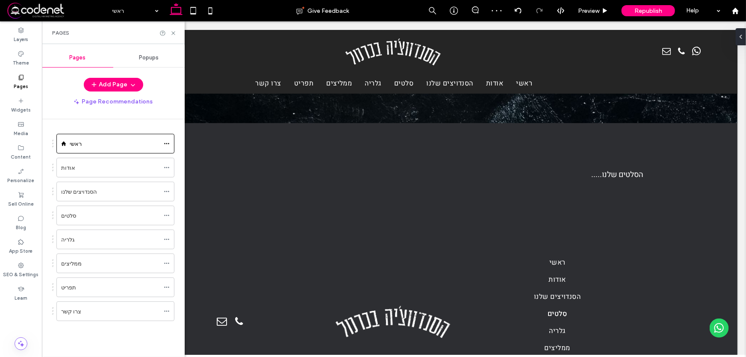
click at [89, 168] on div at bounding box center [373, 178] width 746 height 357
click at [91, 191] on label "הסנדויצים שלנו" at bounding box center [79, 191] width 36 height 15
click at [93, 218] on div at bounding box center [373, 178] width 746 height 357
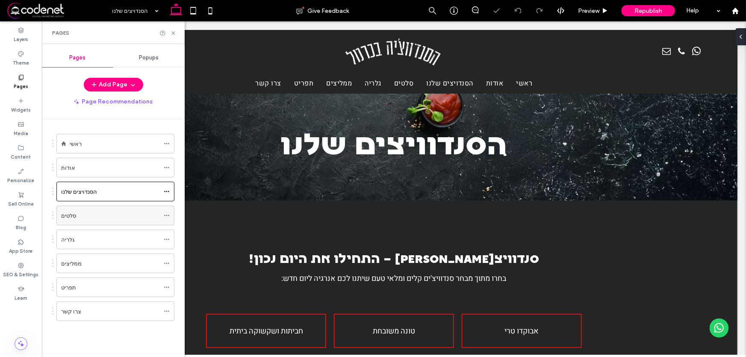
click at [118, 216] on div "סלטים" at bounding box center [110, 215] width 98 height 9
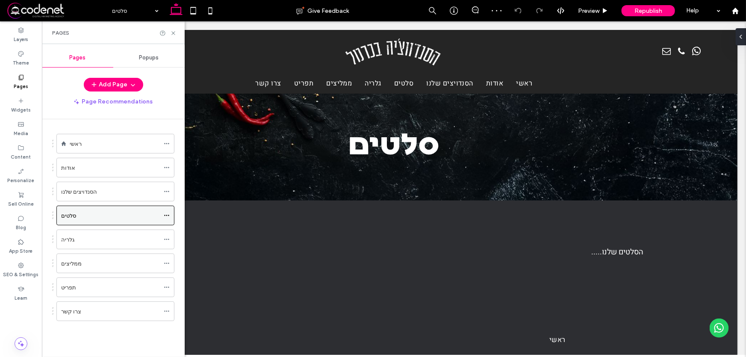
click at [167, 214] on icon at bounding box center [167, 215] width 6 height 6
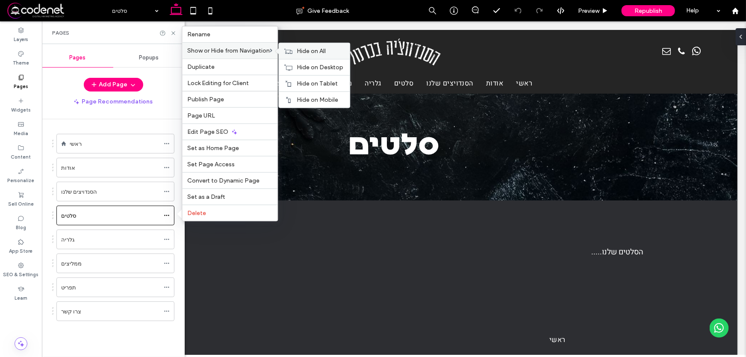
click at [314, 50] on span "Hide on All" at bounding box center [311, 50] width 29 height 7
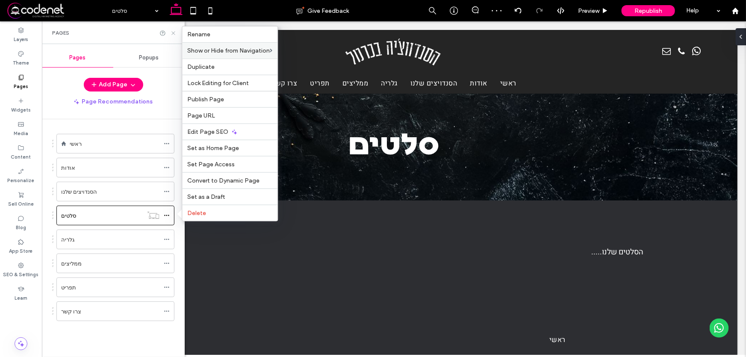
click at [173, 33] on icon at bounding box center [173, 33] width 6 height 6
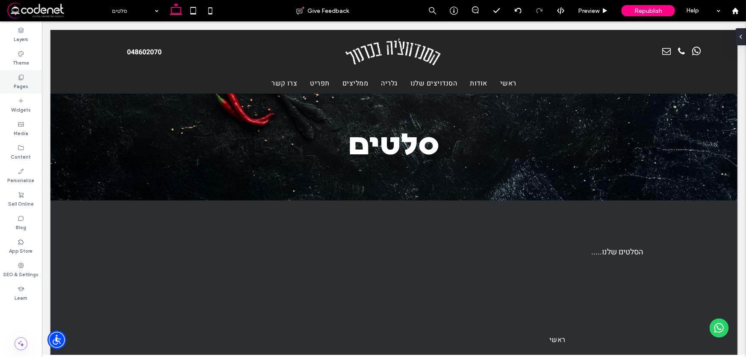
click at [21, 82] on label "Pages" at bounding box center [21, 85] width 15 height 9
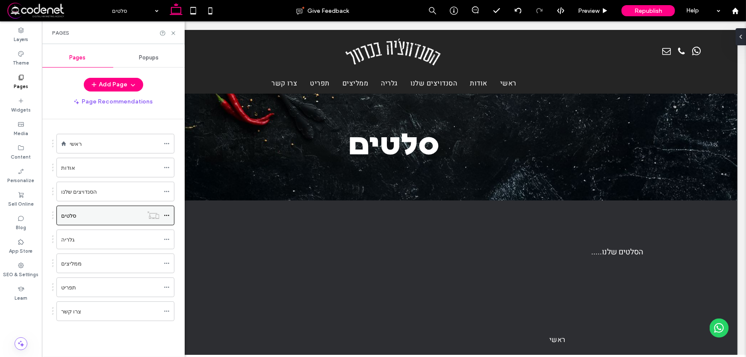
click at [165, 214] on icon at bounding box center [167, 215] width 6 height 6
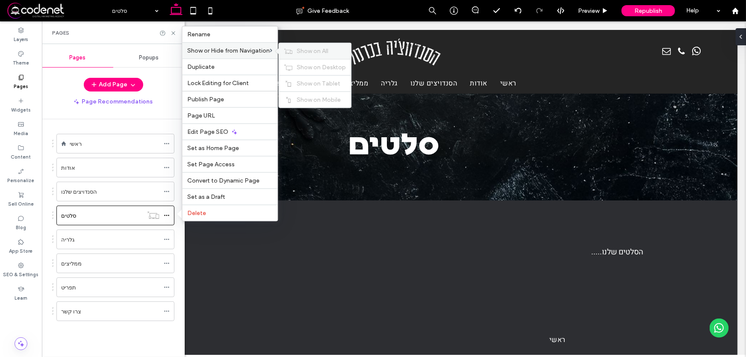
click at [306, 49] on span "Show on All" at bounding box center [313, 50] width 32 height 7
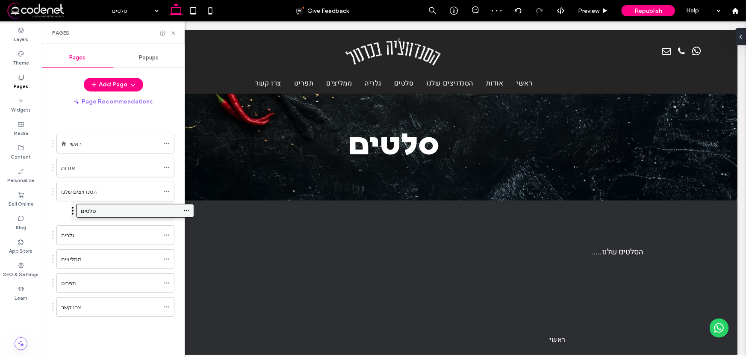
drag, startPoint x: 79, startPoint y: 217, endPoint x: 98, endPoint y: 216, distance: 19.7
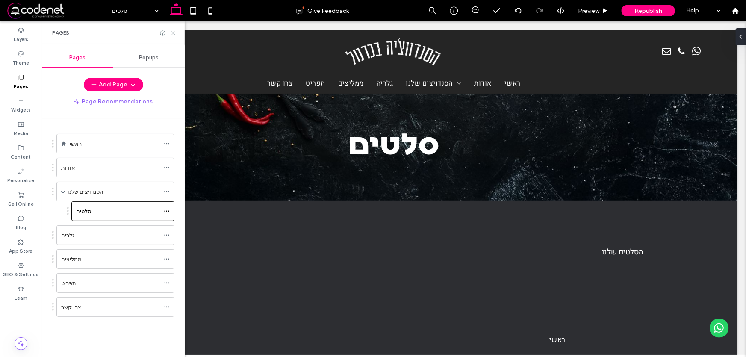
click at [175, 32] on icon at bounding box center [173, 33] width 6 height 6
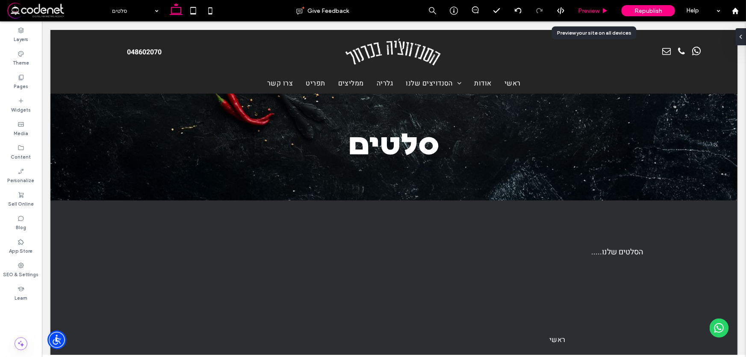
click at [594, 8] on span "Preview" at bounding box center [588, 10] width 21 height 7
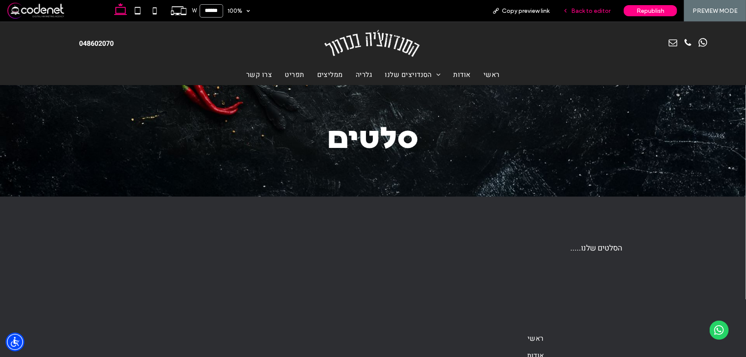
click at [589, 12] on span "Back to editor" at bounding box center [590, 10] width 39 height 7
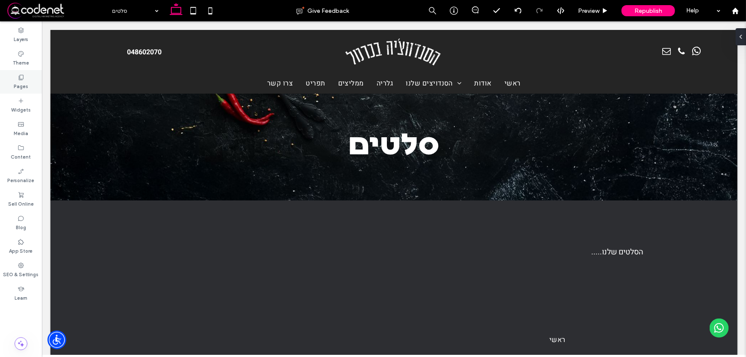
click at [24, 82] on label "Pages" at bounding box center [21, 85] width 15 height 9
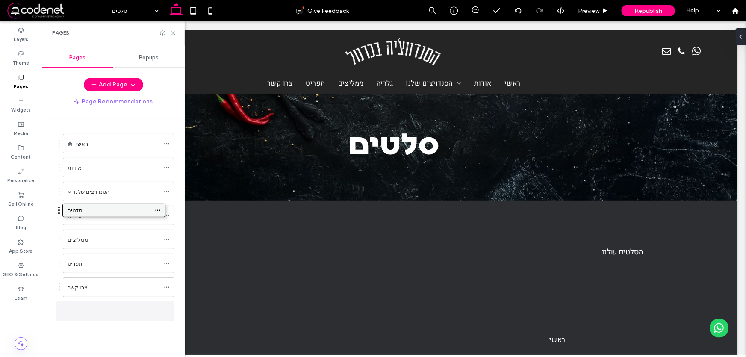
drag, startPoint x: 152, startPoint y: 211, endPoint x: 143, endPoint y: 209, distance: 8.7
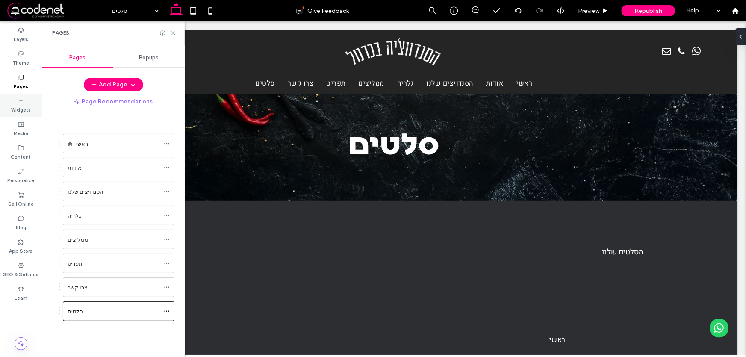
click at [26, 107] on label "Widgets" at bounding box center [21, 108] width 20 height 9
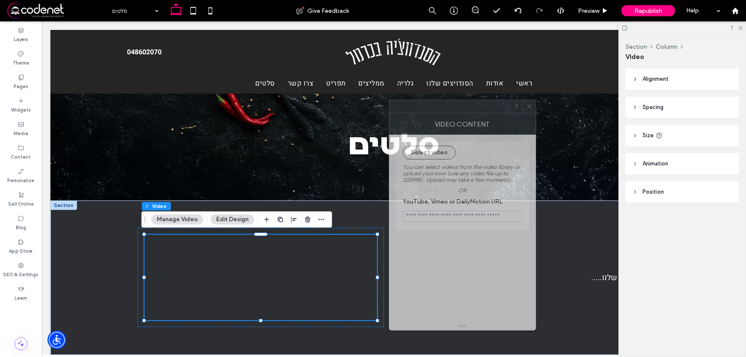
drag, startPoint x: 690, startPoint y: 71, endPoint x: 489, endPoint y: 107, distance: 204.5
click at [489, 107] on div at bounding box center [449, 106] width 121 height 13
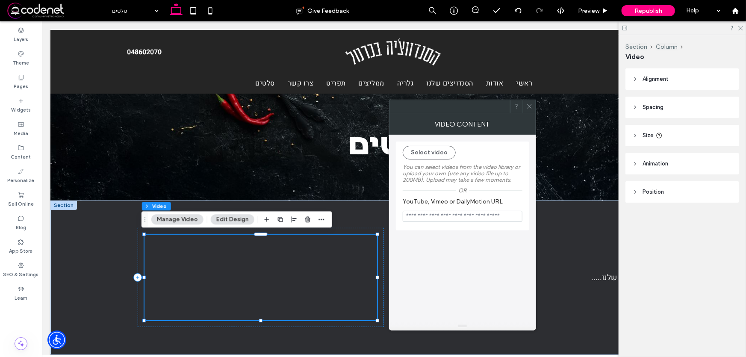
click at [459, 218] on input "YouTube, Vimeo or DailyMotion URL" at bounding box center [463, 216] width 120 height 11
drag, startPoint x: 514, startPoint y: 219, endPoint x: 407, endPoint y: 220, distance: 106.8
click at [407, 220] on input "YouTube, Vimeo or DailyMotion URL" at bounding box center [463, 216] width 120 height 11
drag, startPoint x: 407, startPoint y: 220, endPoint x: 510, endPoint y: 220, distance: 103.0
click at [510, 220] on input "YouTube, Vimeo or DailyMotion URL" at bounding box center [463, 216] width 120 height 11
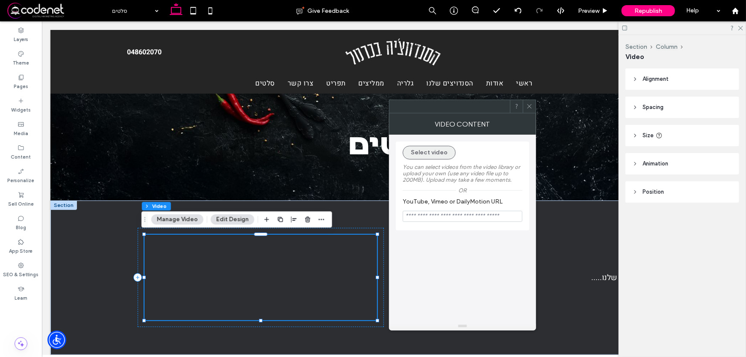
click at [435, 150] on button "Select video" at bounding box center [429, 153] width 53 height 14
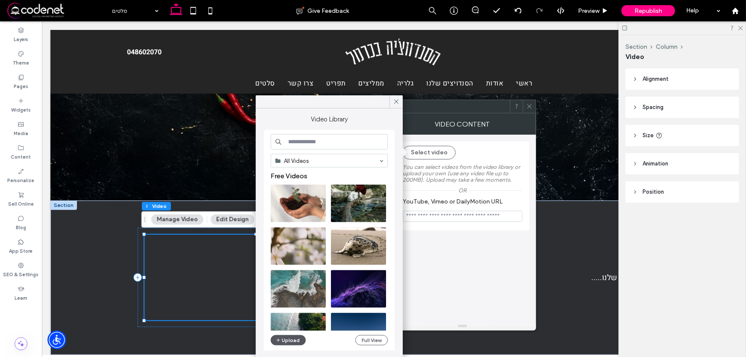
click at [291, 340] on button "Upload" at bounding box center [288, 340] width 35 height 10
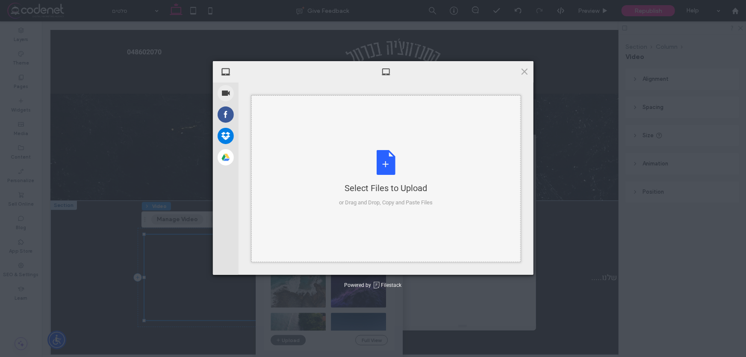
click at [381, 164] on div "Select Files to Upload or Drag and Drop, Copy and Paste Files" at bounding box center [386, 178] width 94 height 57
click at [522, 71] on span at bounding box center [524, 71] width 9 height 9
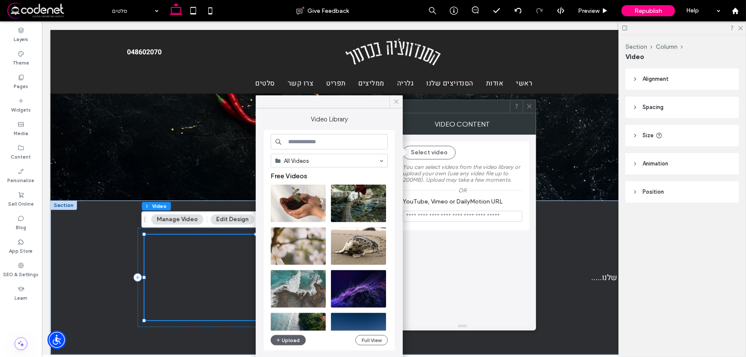
click at [396, 102] on icon at bounding box center [396, 102] width 8 height 8
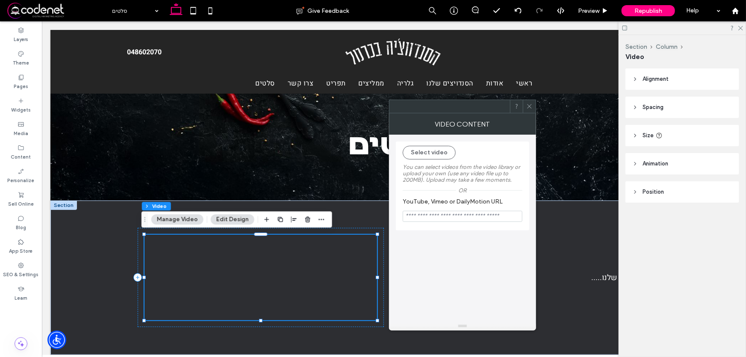
click at [529, 106] on use at bounding box center [529, 106] width 4 height 4
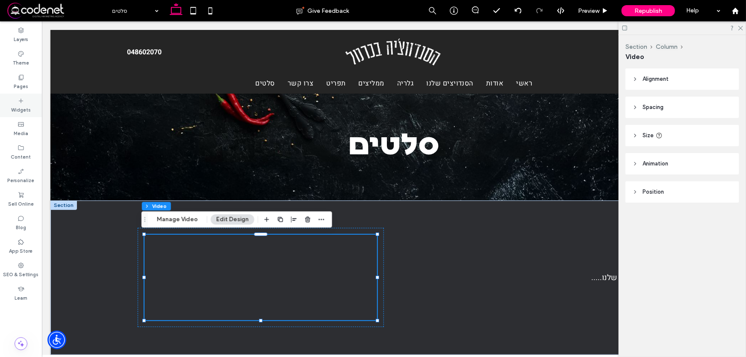
click at [25, 101] on div "Widgets" at bounding box center [21, 106] width 42 height 24
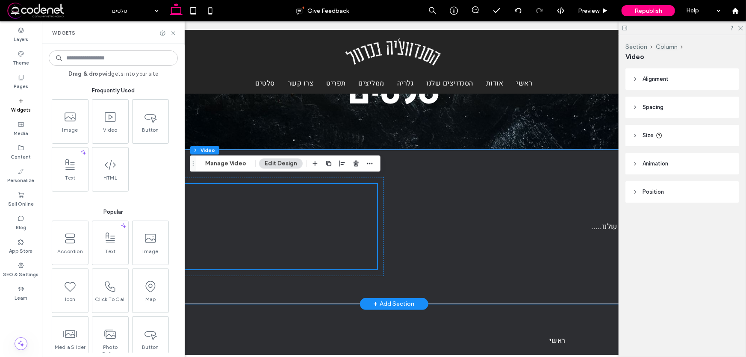
scroll to position [77, 0]
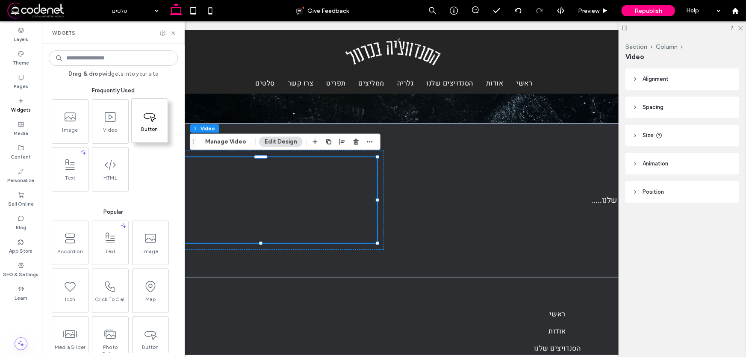
click at [145, 123] on span at bounding box center [150, 115] width 36 height 19
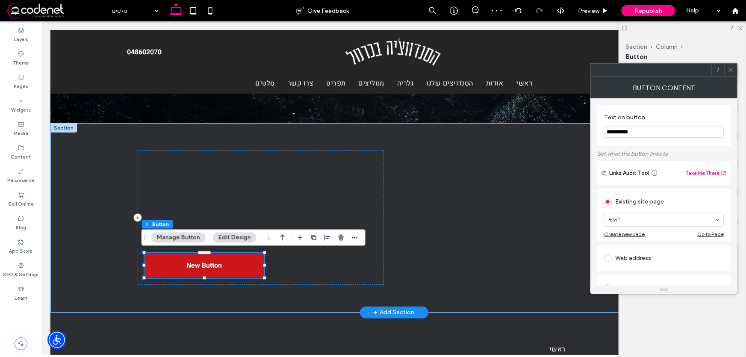
click at [200, 263] on span "New Button" at bounding box center [203, 265] width 35 height 10
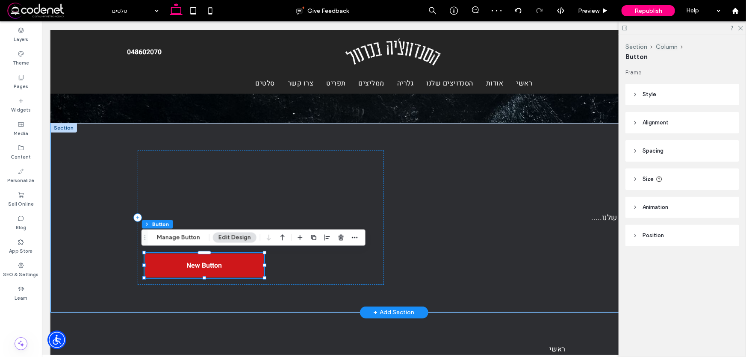
click at [208, 265] on span "New Button" at bounding box center [203, 265] width 35 height 10
type input "*"
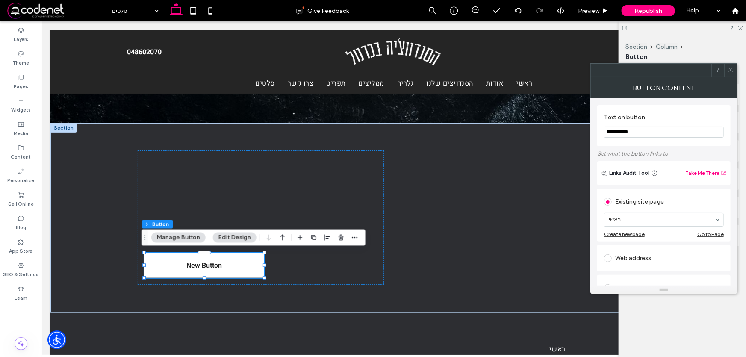
click at [656, 135] on input "**********" at bounding box center [664, 131] width 120 height 11
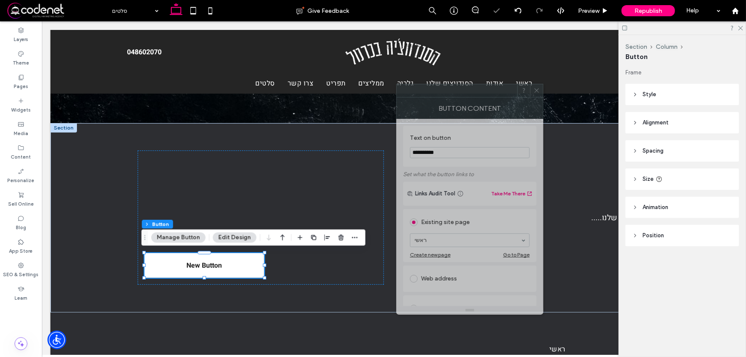
drag, startPoint x: 663, startPoint y: 73, endPoint x: 468, endPoint y: 94, distance: 195.5
click at [468, 94] on div at bounding box center [457, 90] width 121 height 13
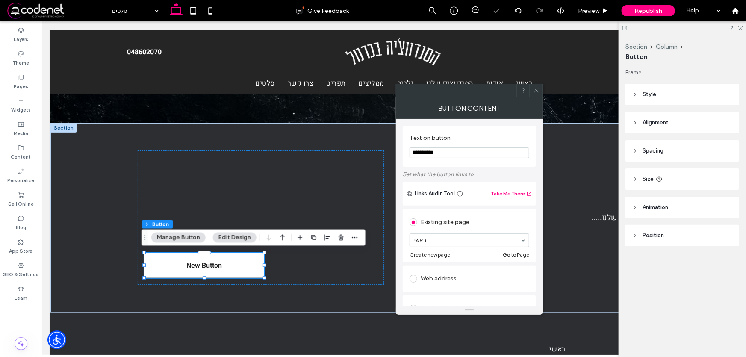
click at [457, 153] on input "**********" at bounding box center [469, 152] width 120 height 11
click at [457, 154] on input "**********" at bounding box center [469, 152] width 120 height 11
click at [455, 153] on input "**********" at bounding box center [469, 152] width 120 height 11
drag, startPoint x: 450, startPoint y: 150, endPoint x: 401, endPoint y: 151, distance: 49.2
click at [401, 151] on div "**********" at bounding box center [469, 212] width 147 height 187
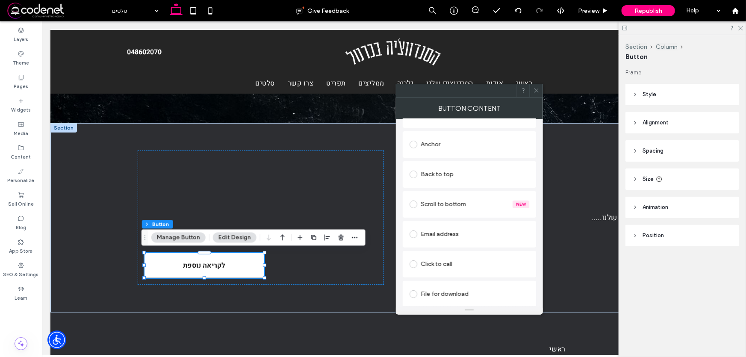
scroll to position [197, 0]
click at [416, 291] on span at bounding box center [413, 293] width 8 height 8
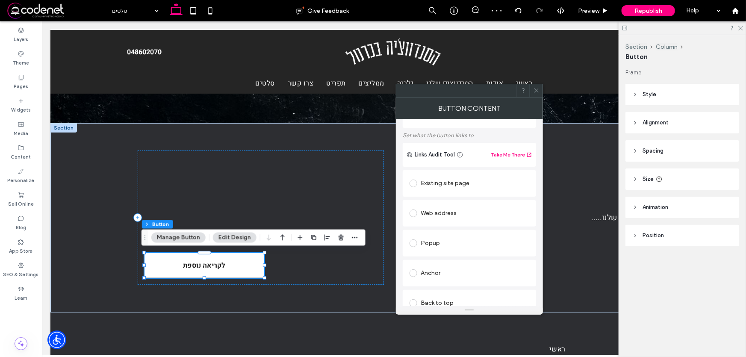
scroll to position [0, 0]
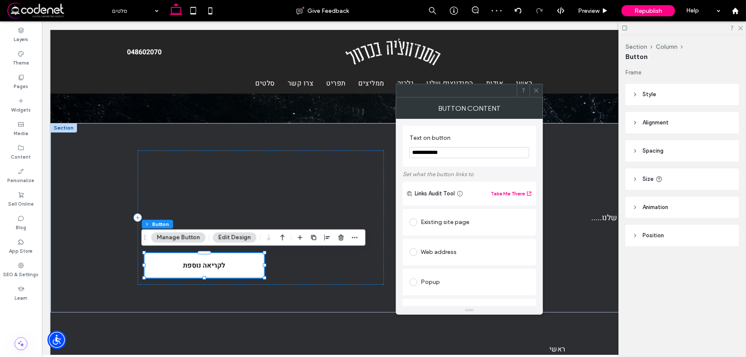
click at [456, 154] on input "**********" at bounding box center [469, 152] width 120 height 11
click at [456, 153] on input "**********" at bounding box center [469, 152] width 120 height 11
click at [455, 153] on input "**********" at bounding box center [469, 152] width 120 height 11
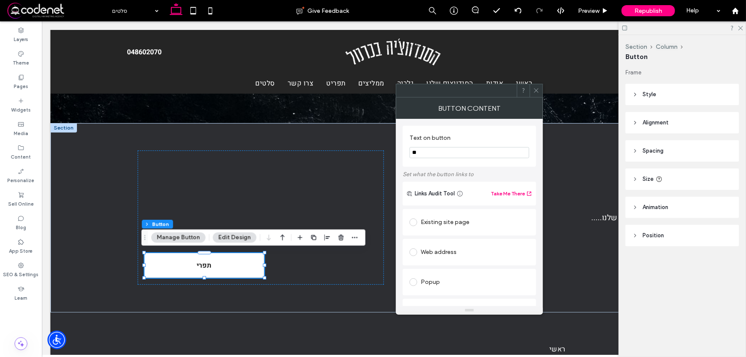
type input "*"
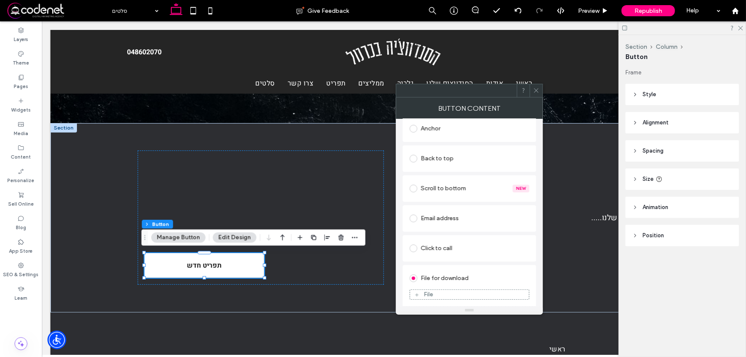
scroll to position [187, 0]
type input "*********"
click at [427, 291] on div "File" at bounding box center [427, 291] width 9 height 7
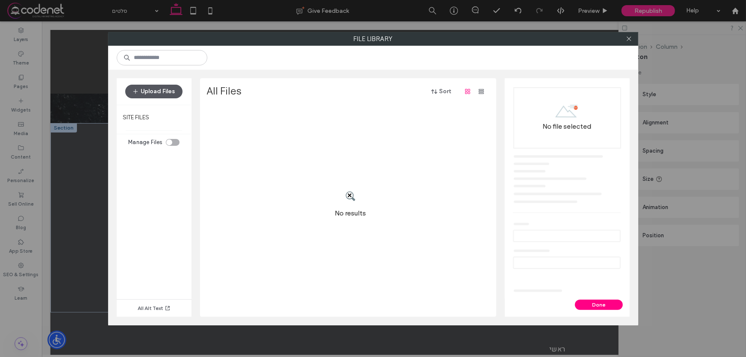
click at [152, 91] on button "Upload Files" at bounding box center [153, 92] width 57 height 14
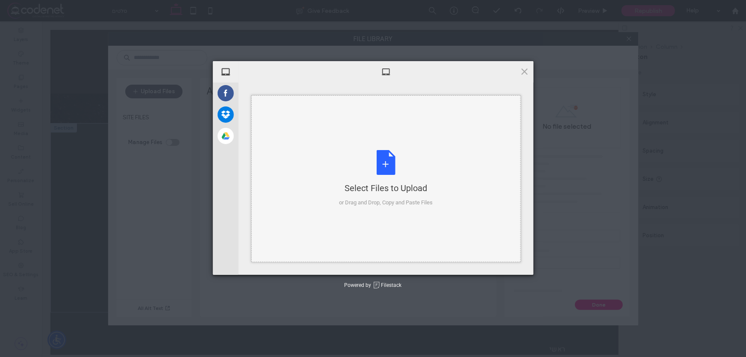
click at [388, 164] on div "Select Files to Upload or Drag and Drop, Copy and Paste Files" at bounding box center [386, 178] width 94 height 57
click at [525, 70] on span at bounding box center [524, 71] width 9 height 9
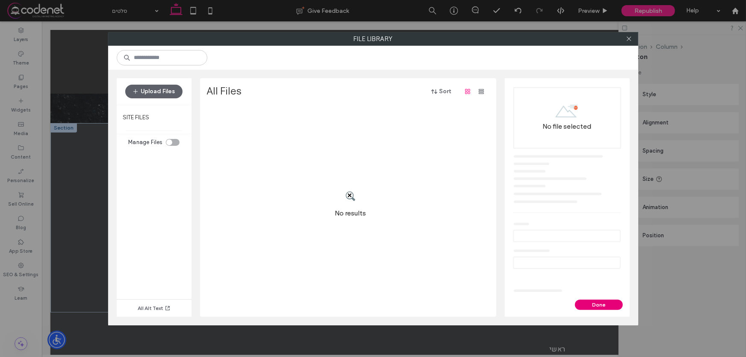
click at [597, 305] on button "Done" at bounding box center [599, 305] width 48 height 10
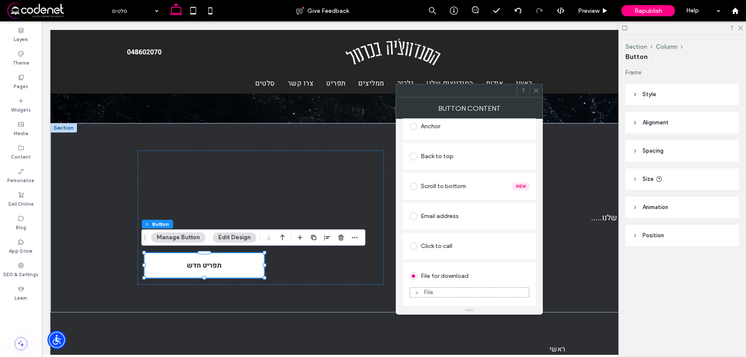
scroll to position [0, 0]
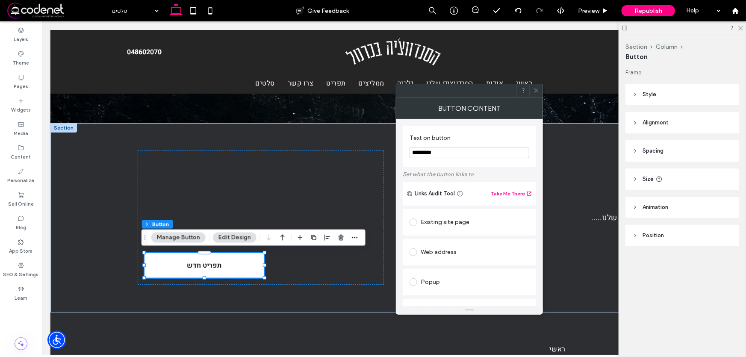
click at [535, 91] on use at bounding box center [536, 90] width 4 height 4
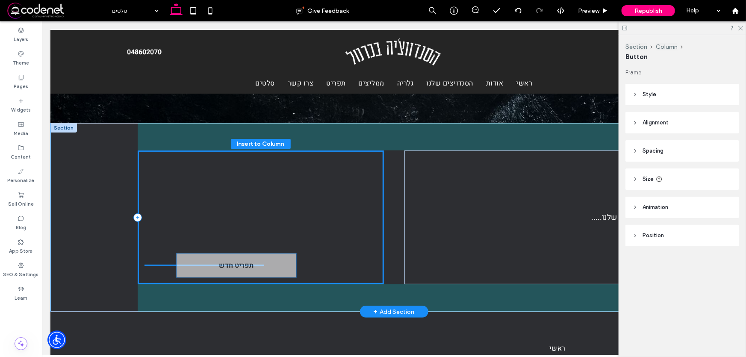
drag, startPoint x: 247, startPoint y: 259, endPoint x: 282, endPoint y: 261, distance: 35.1
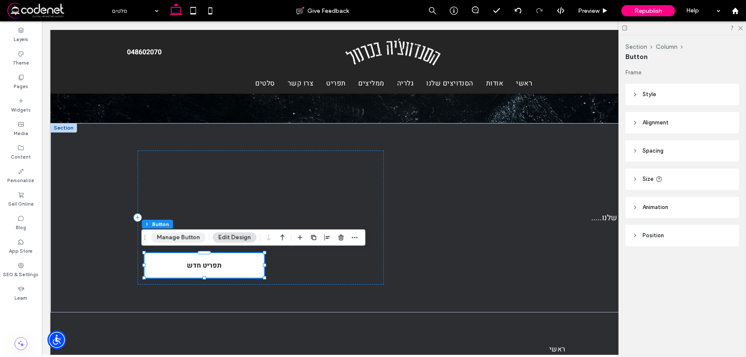
click at [182, 238] on button "Manage Button" at bounding box center [178, 237] width 54 height 10
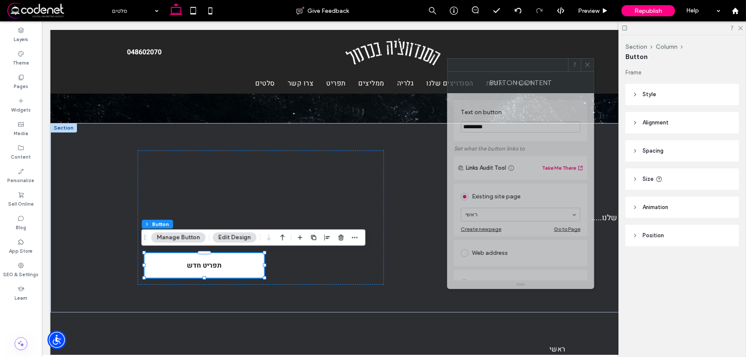
drag, startPoint x: 672, startPoint y: 74, endPoint x: 505, endPoint y: 64, distance: 167.4
click at [505, 64] on div at bounding box center [507, 65] width 121 height 13
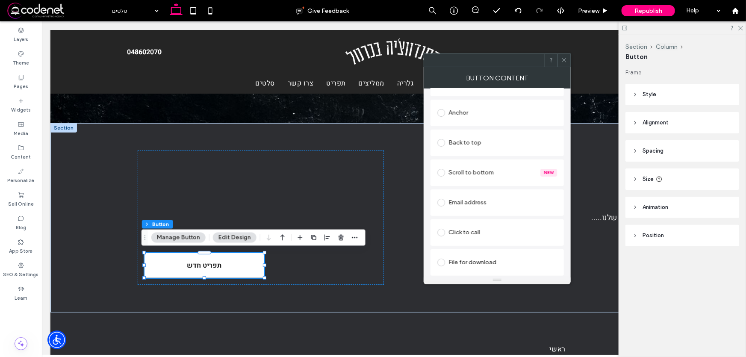
scroll to position [196, 0]
click at [566, 61] on icon at bounding box center [564, 60] width 6 height 6
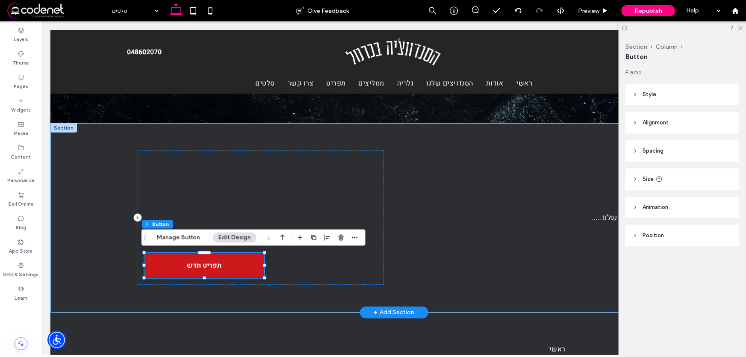
click at [231, 260] on link "תפריט חדש" at bounding box center [204, 265] width 120 height 25
type input "*"
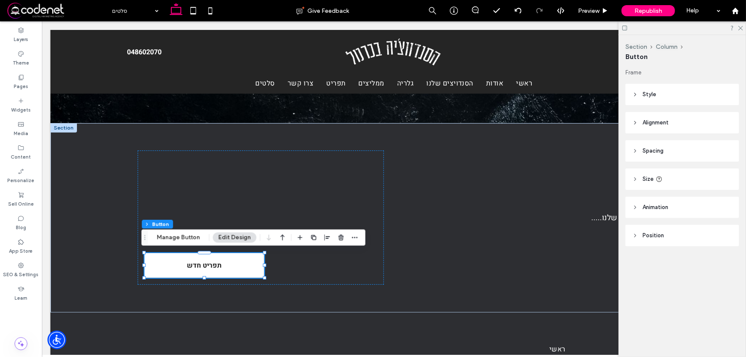
click at [661, 124] on span "Alignment" at bounding box center [655, 122] width 26 height 9
click at [655, 144] on icon at bounding box center [654, 144] width 7 height 7
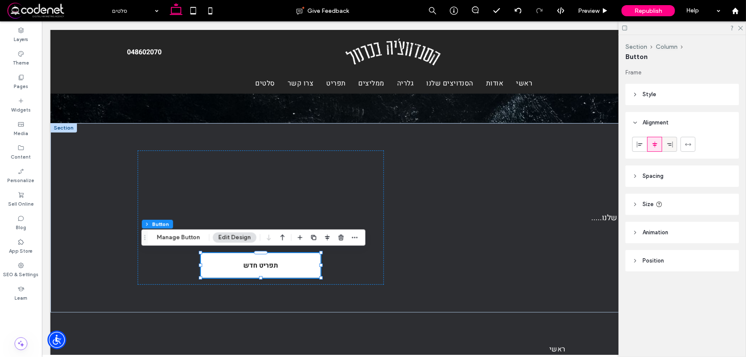
click at [670, 145] on use at bounding box center [670, 144] width 6 height 6
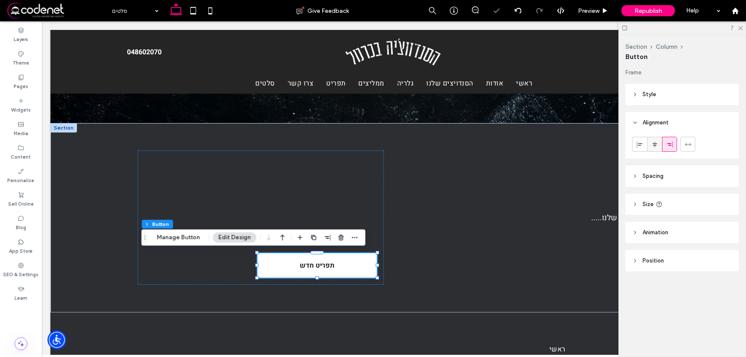
click at [655, 144] on icon at bounding box center [654, 144] width 7 height 7
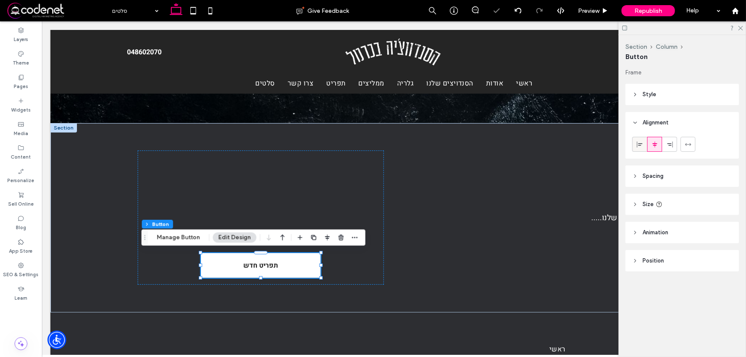
click at [637, 144] on use at bounding box center [640, 144] width 6 height 6
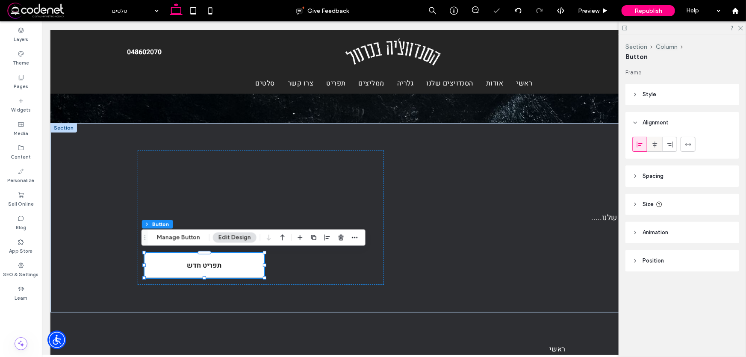
click at [653, 141] on icon at bounding box center [654, 144] width 7 height 7
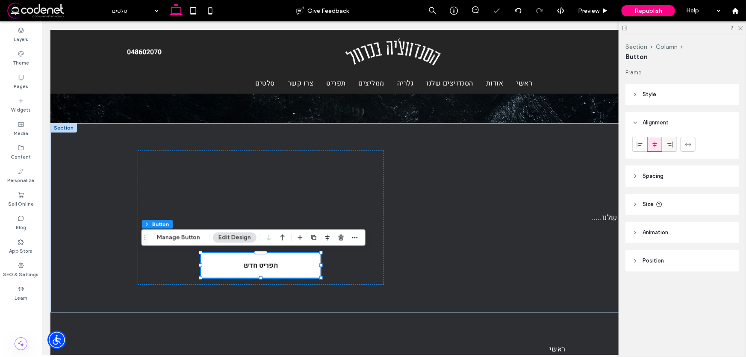
click at [667, 141] on icon at bounding box center [669, 144] width 7 height 7
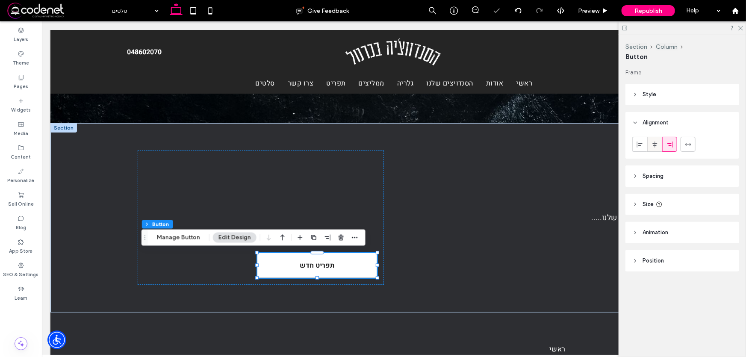
click at [659, 143] on div at bounding box center [654, 144] width 14 height 14
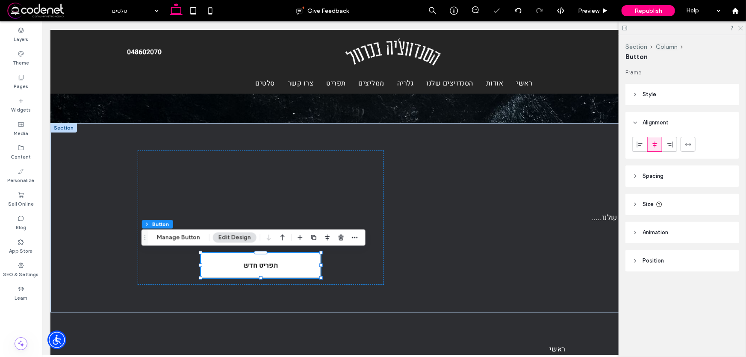
click at [740, 29] on icon at bounding box center [740, 28] width 6 height 6
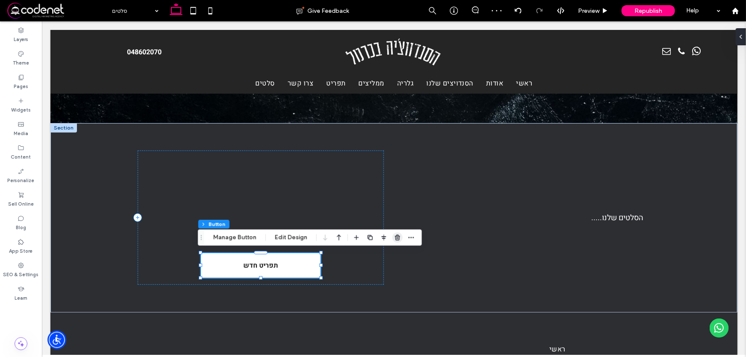
click at [394, 237] on icon "button" at bounding box center [397, 237] width 7 height 7
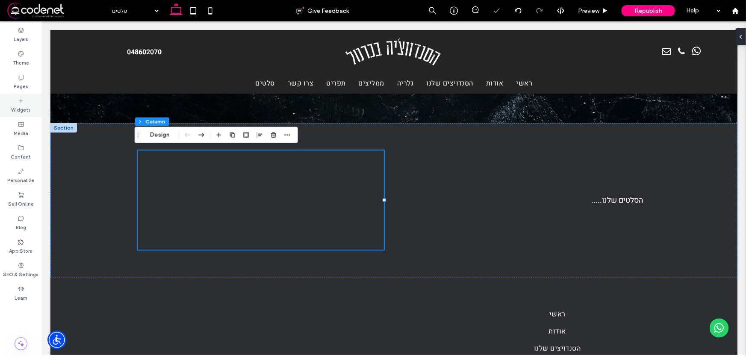
click at [16, 100] on div "Widgets" at bounding box center [21, 106] width 42 height 24
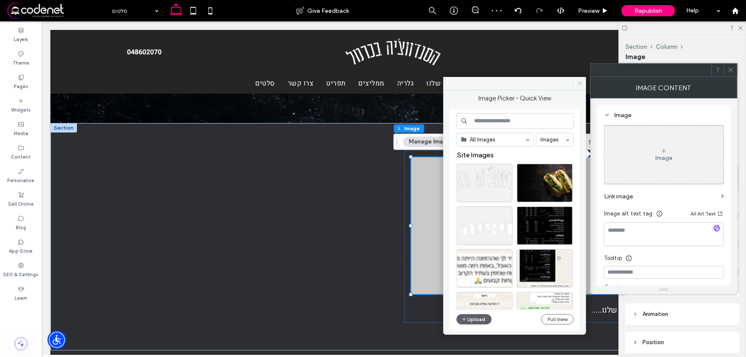
click at [580, 82] on icon at bounding box center [579, 83] width 6 height 6
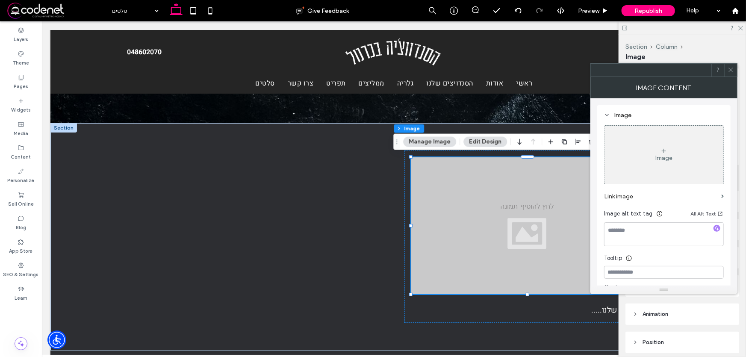
click at [728, 71] on icon at bounding box center [730, 70] width 6 height 6
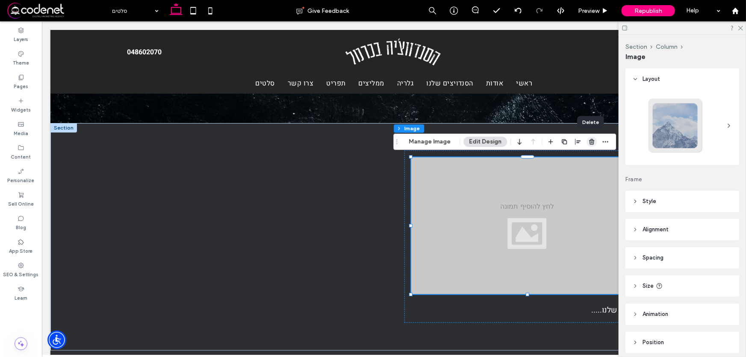
click at [590, 141] on icon "button" at bounding box center [591, 141] width 7 height 7
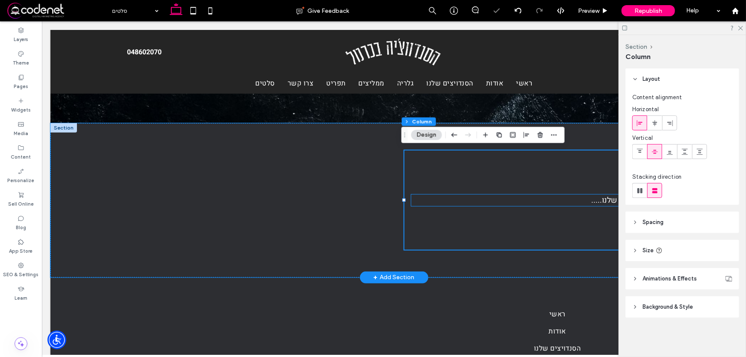
click at [514, 203] on p "הסלטים שלנו....." at bounding box center [527, 200] width 232 height 12
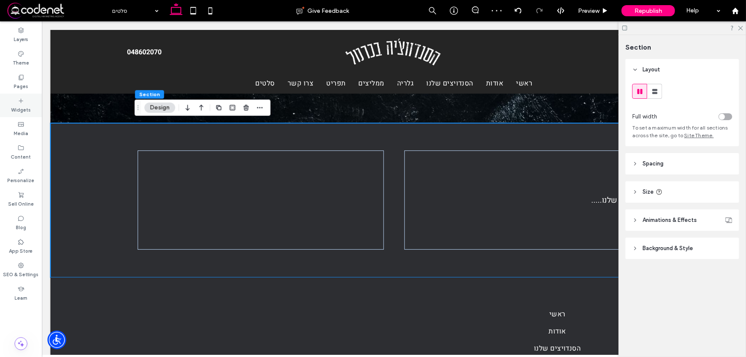
click at [20, 109] on label "Widgets" at bounding box center [21, 108] width 20 height 9
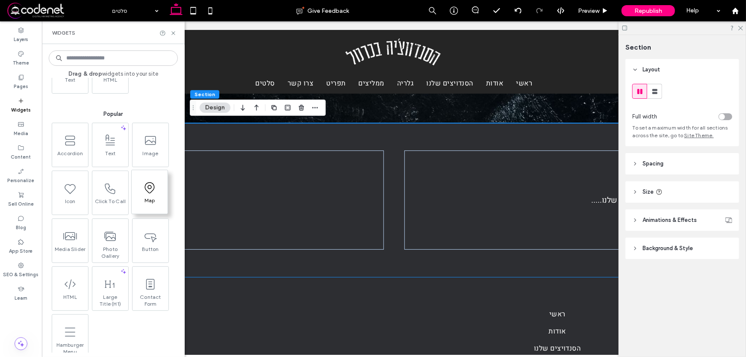
scroll to position [0, 0]
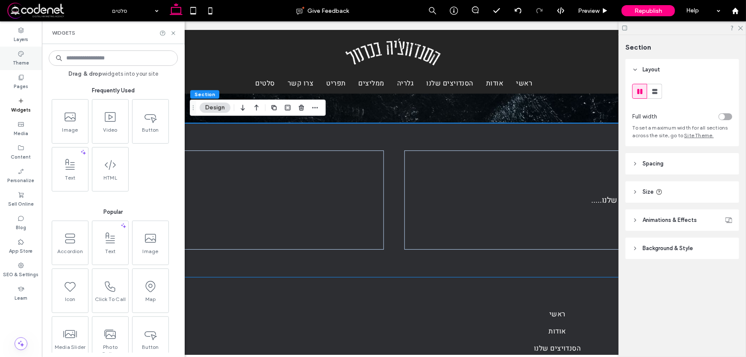
click at [22, 54] on icon at bounding box center [21, 53] width 7 height 7
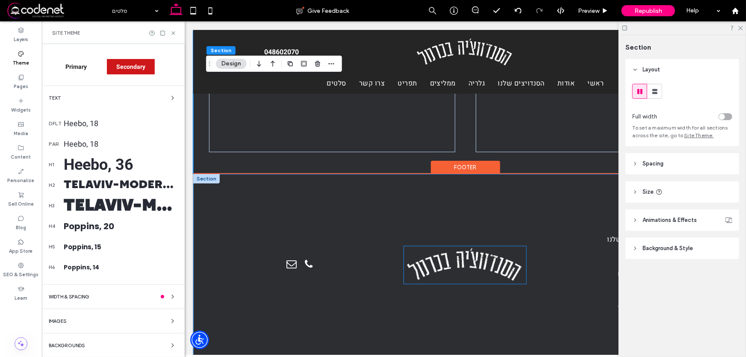
scroll to position [160, 0]
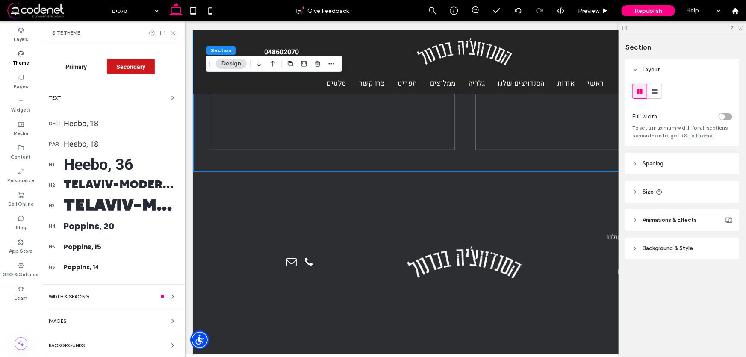
click at [741, 30] on icon at bounding box center [740, 28] width 6 height 6
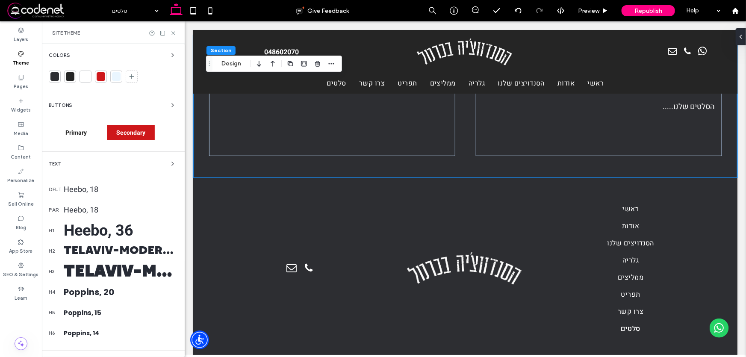
scroll to position [0, 0]
click at [173, 34] on icon at bounding box center [173, 33] width 6 height 6
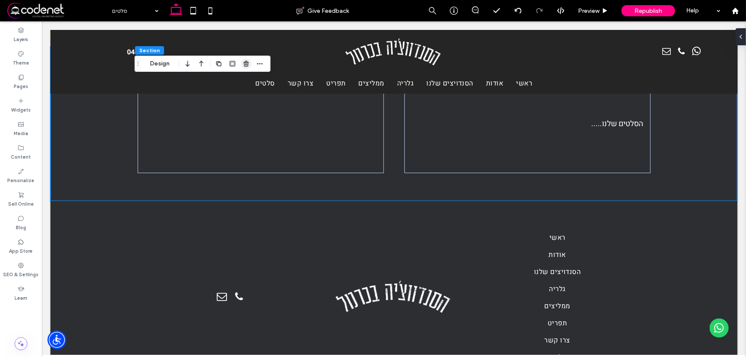
click at [246, 64] on use "button" at bounding box center [246, 64] width 5 height 6
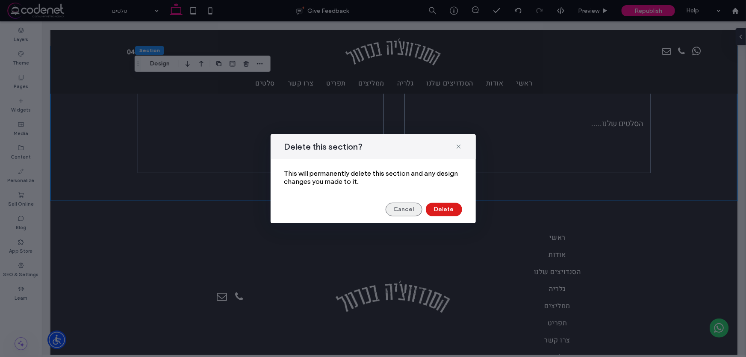
click at [402, 210] on button "Cancel" at bounding box center [403, 210] width 37 height 14
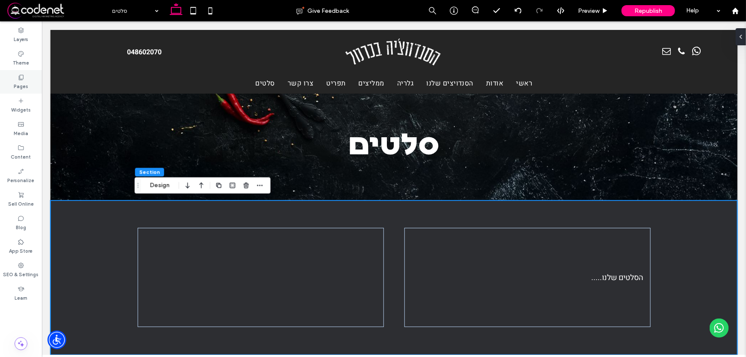
click at [19, 85] on label "Pages" at bounding box center [21, 85] width 15 height 9
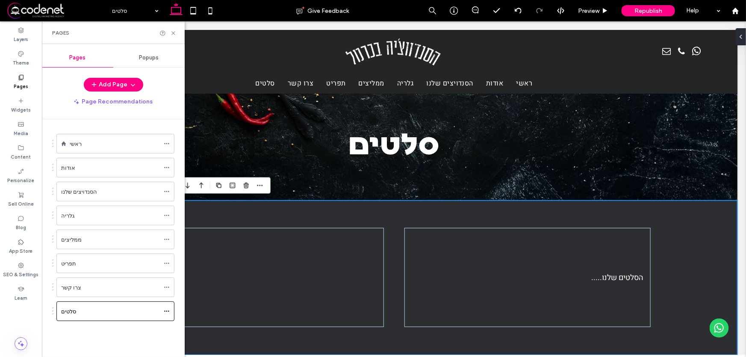
click at [102, 138] on div "ראשי" at bounding box center [115, 143] width 90 height 19
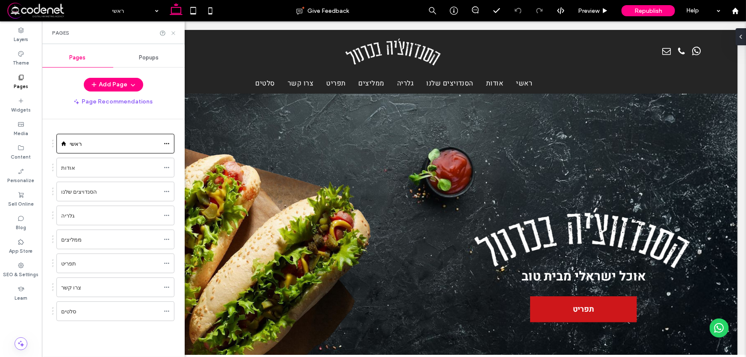
click at [174, 34] on use at bounding box center [172, 32] width 3 height 3
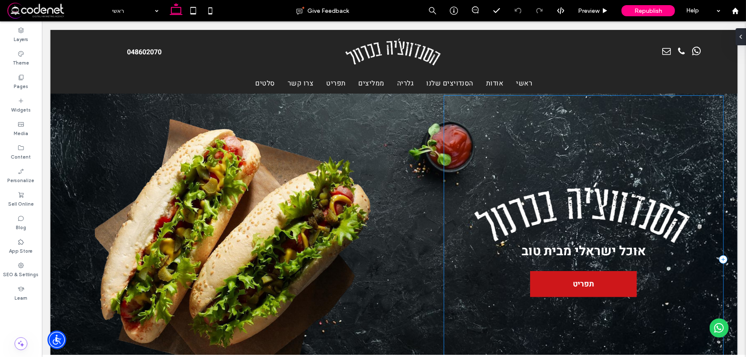
scroll to position [38, 0]
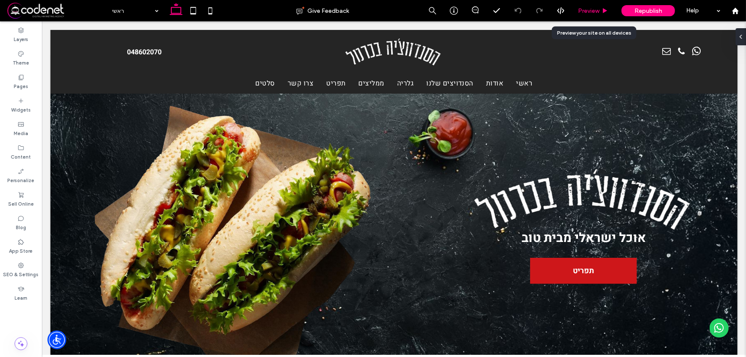
click at [598, 10] on span "Preview" at bounding box center [588, 10] width 21 height 7
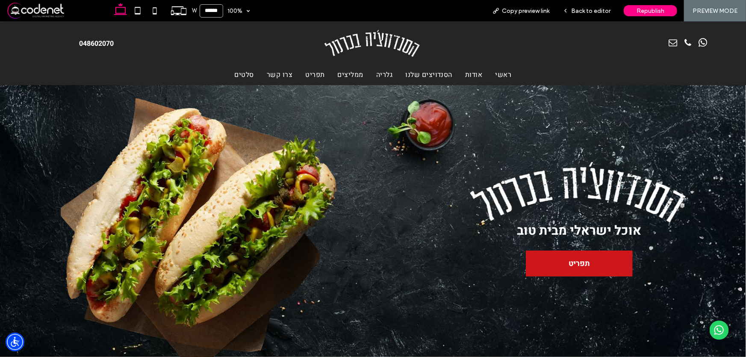
scroll to position [41, 0]
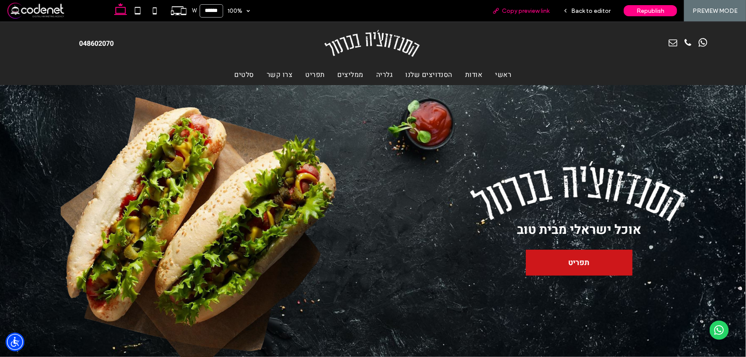
click at [526, 11] on span "Copy preview link" at bounding box center [525, 10] width 47 height 7
click at [181, 11] on use at bounding box center [178, 10] width 15 height 9
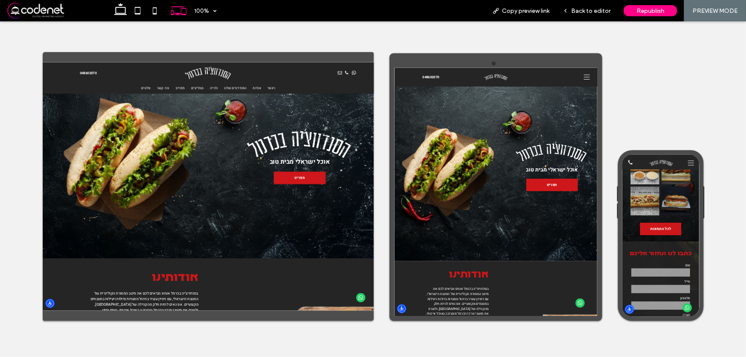
scroll to position [1088, 0]
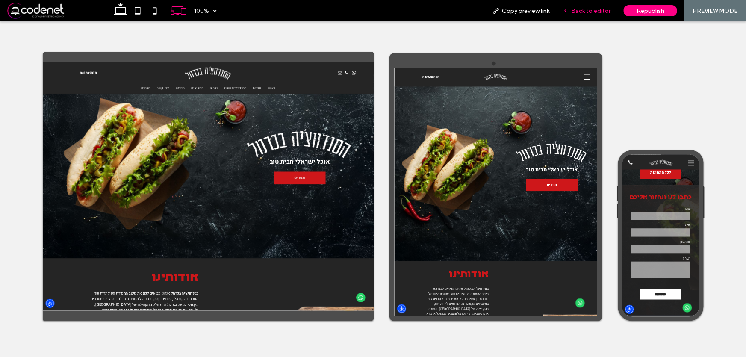
click at [597, 10] on span "Back to editor" at bounding box center [590, 10] width 39 height 7
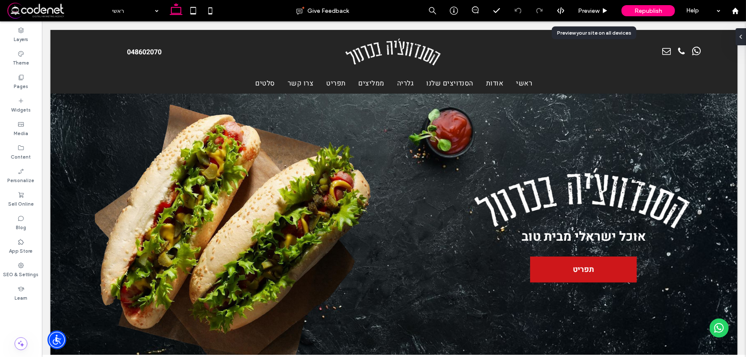
scroll to position [39, 0]
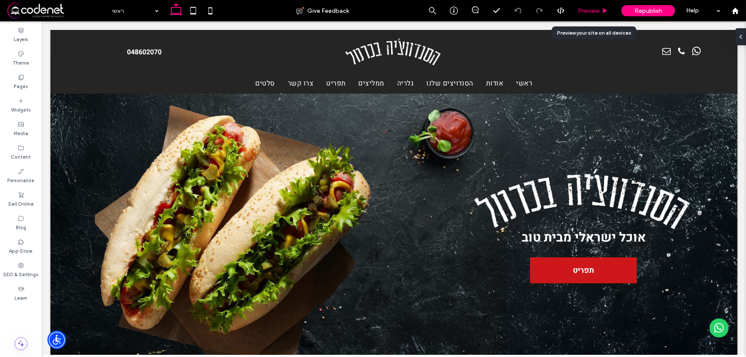
click at [587, 12] on span "Preview" at bounding box center [588, 10] width 21 height 7
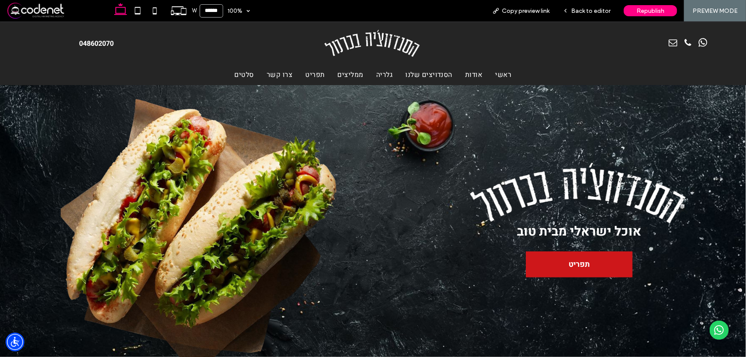
scroll to position [41, 0]
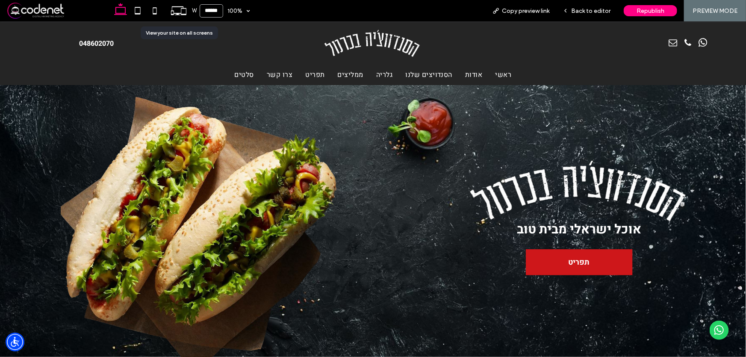
click at [175, 12] on icon at bounding box center [179, 11] width 16 height 16
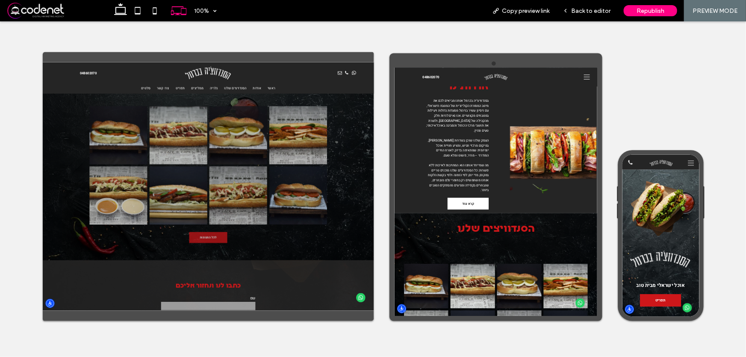
scroll to position [779, 0]
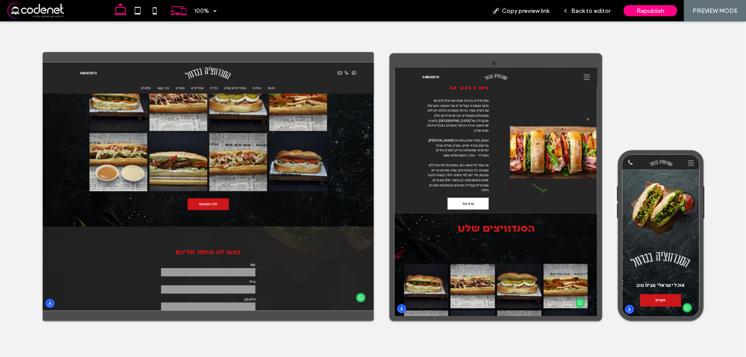
click at [120, 9] on icon at bounding box center [120, 10] width 17 height 17
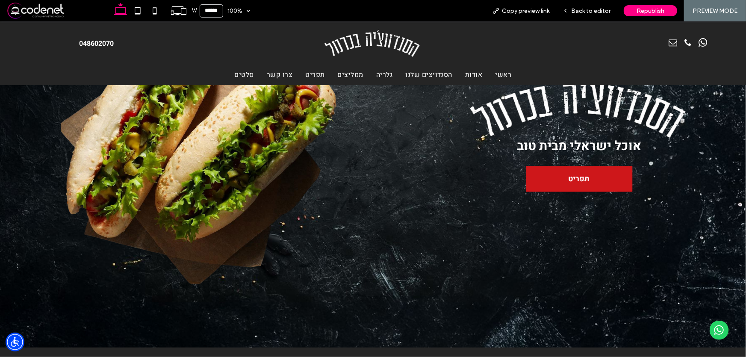
scroll to position [0, 0]
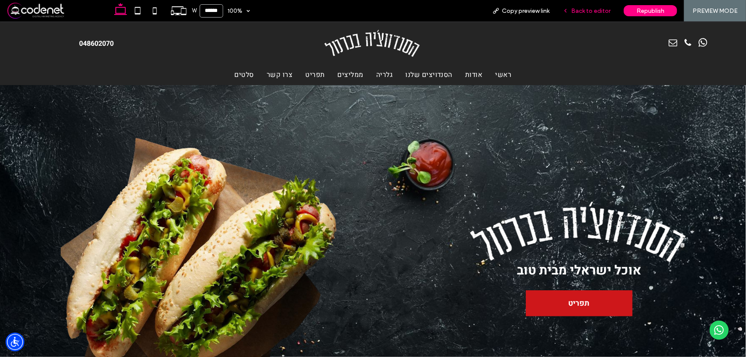
click at [594, 12] on span "Back to editor" at bounding box center [590, 10] width 39 height 7
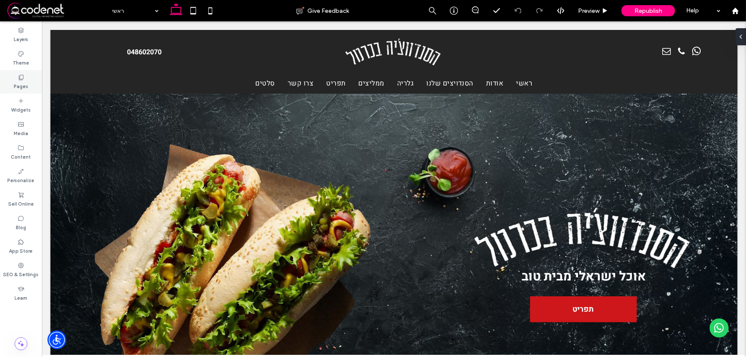
click at [19, 73] on div "Pages" at bounding box center [21, 82] width 42 height 24
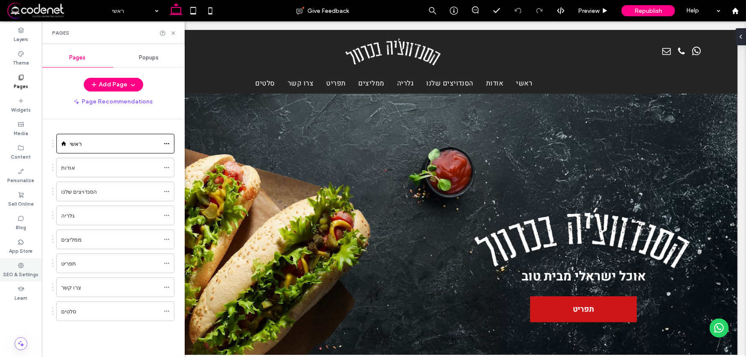
click at [21, 264] on use at bounding box center [21, 265] width 6 height 6
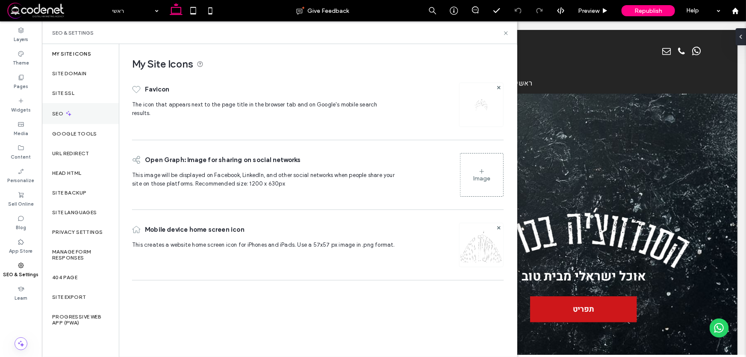
click at [74, 108] on div "SEO" at bounding box center [80, 113] width 77 height 21
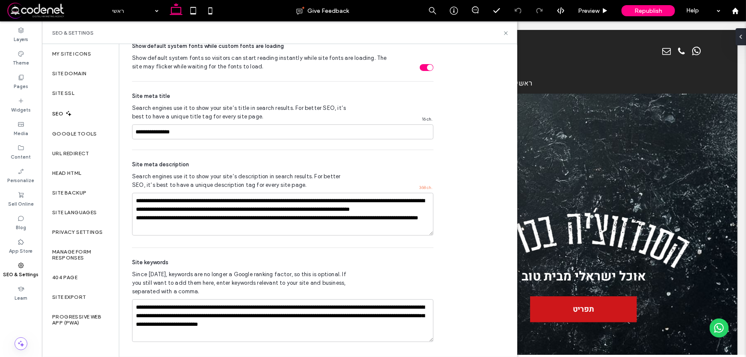
scroll to position [438, 0]
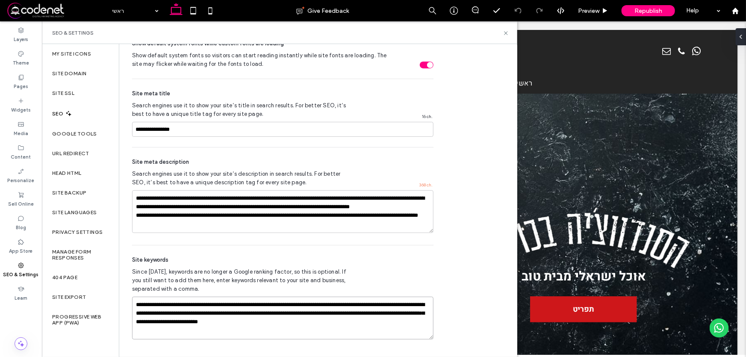
drag, startPoint x: 221, startPoint y: 326, endPoint x: 415, endPoint y: 295, distance: 196.0
click at [415, 295] on div "**********" at bounding box center [282, 297] width 301 height 104
click at [200, 325] on textarea "**********" at bounding box center [282, 318] width 301 height 43
click at [507, 32] on icon at bounding box center [506, 33] width 6 height 6
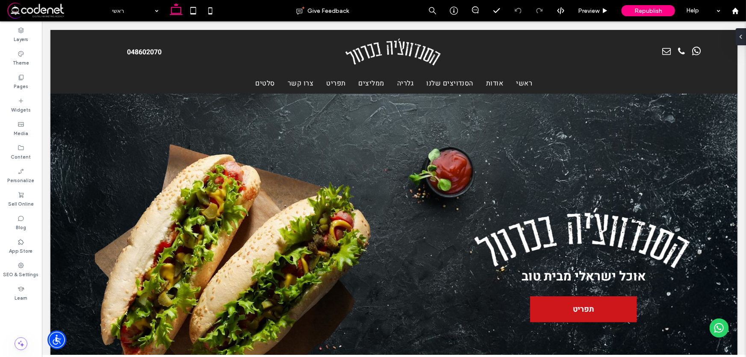
click at [22, 13] on span at bounding box center [56, 10] width 101 height 17
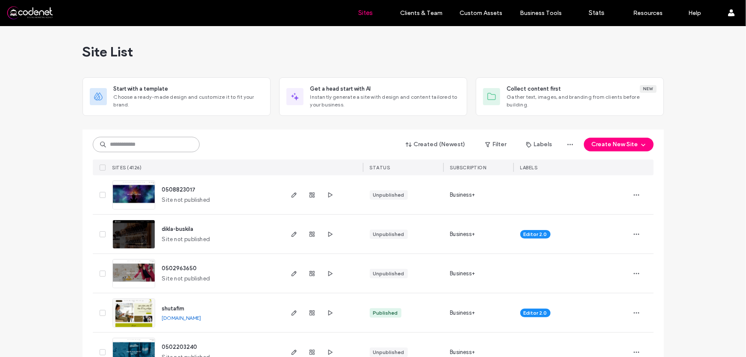
drag, startPoint x: 165, startPoint y: 147, endPoint x: 176, endPoint y: 137, distance: 14.5
click at [165, 147] on input at bounding box center [146, 144] width 107 height 15
paste input "**********"
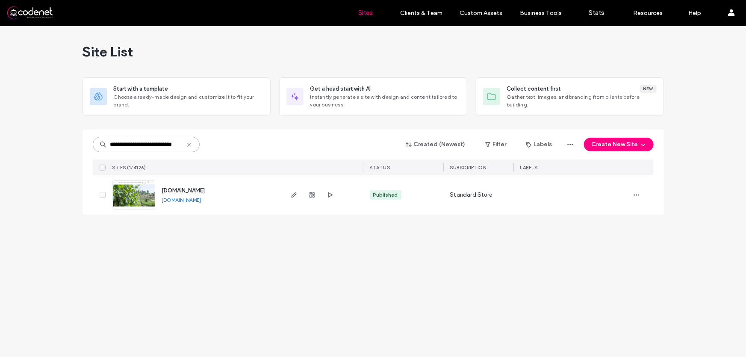
drag, startPoint x: 125, startPoint y: 145, endPoint x: 80, endPoint y: 129, distance: 47.0
click at [78, 135] on div "**********" at bounding box center [373, 191] width 746 height 331
type input "**********"
click at [140, 194] on img at bounding box center [134, 210] width 42 height 58
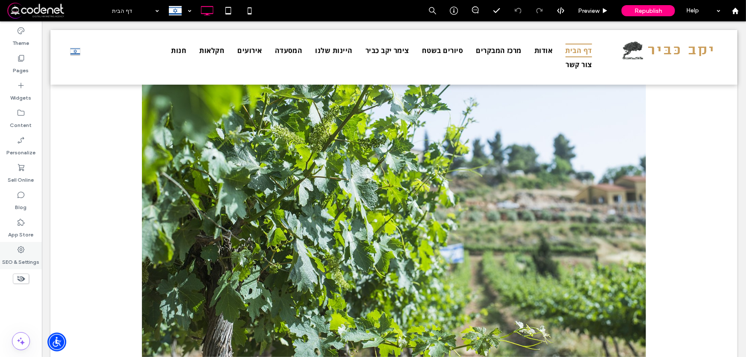
click at [24, 249] on use at bounding box center [21, 249] width 7 height 7
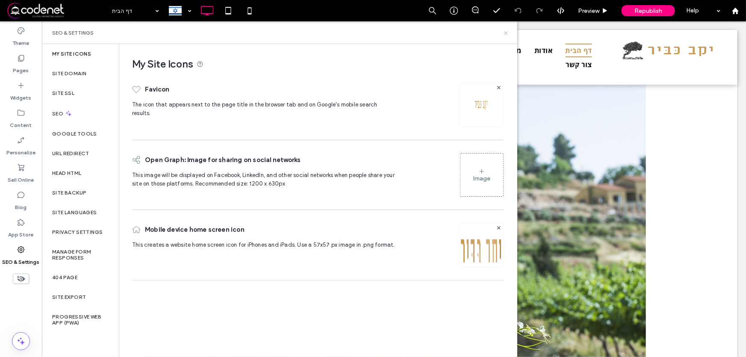
click at [503, 34] on icon at bounding box center [506, 33] width 6 height 6
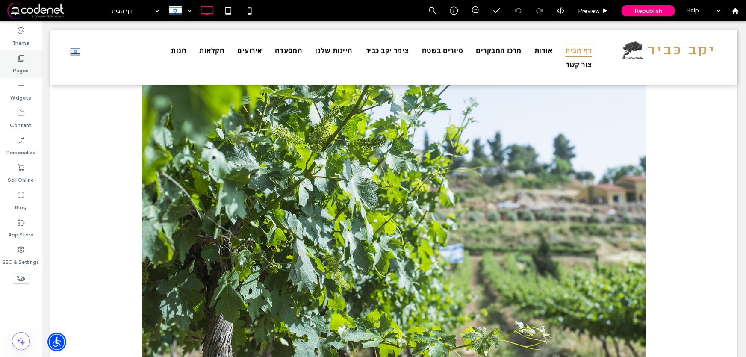
click at [24, 67] on label "Pages" at bounding box center [21, 68] width 16 height 12
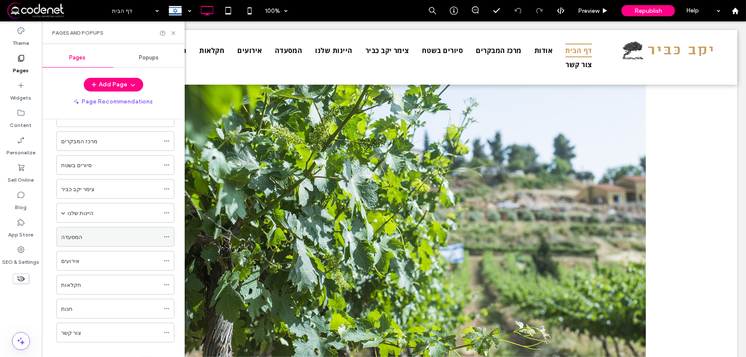
scroll to position [60, 0]
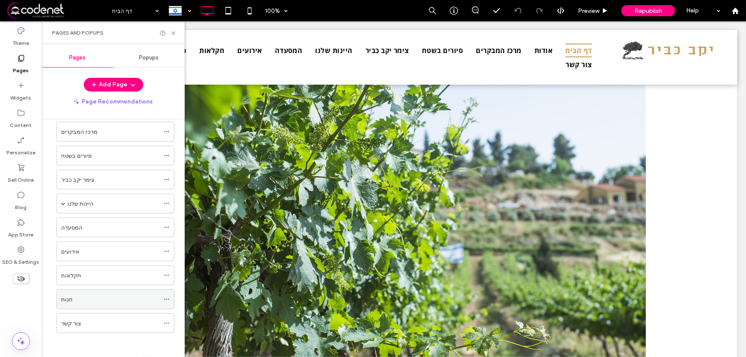
click at [81, 297] on div "חנות" at bounding box center [110, 299] width 98 height 9
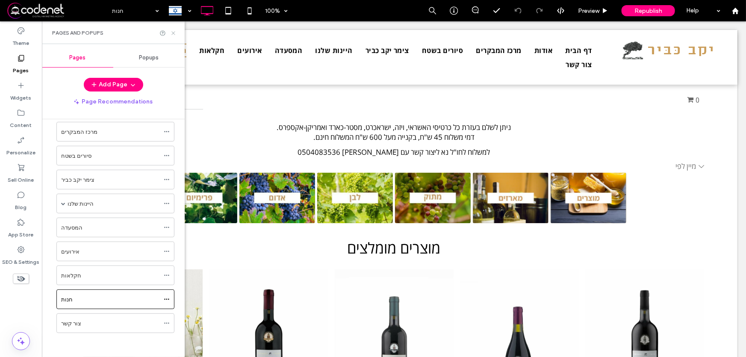
click at [174, 33] on icon at bounding box center [173, 33] width 6 height 6
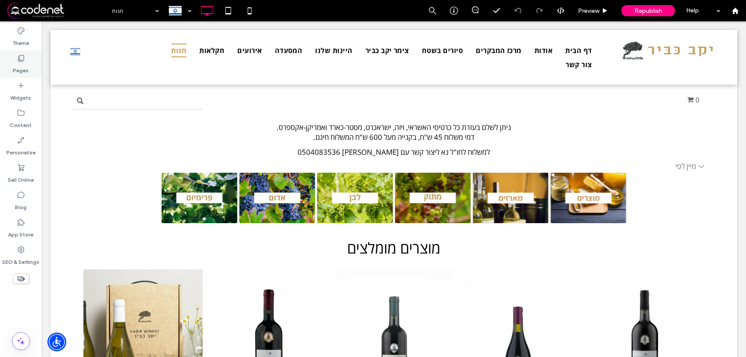
click at [18, 64] on label "Pages" at bounding box center [21, 68] width 16 height 12
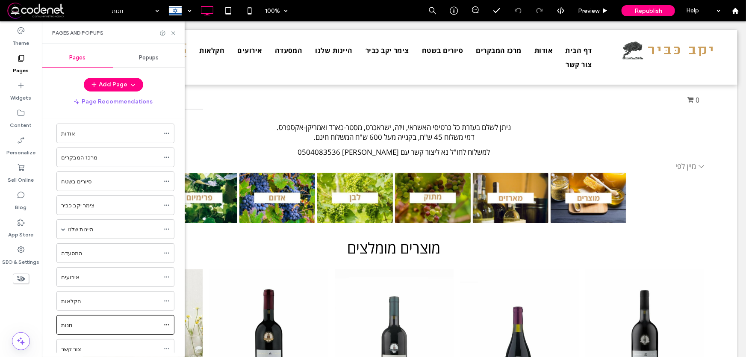
scroll to position [60, 0]
click at [81, 297] on div "חנות" at bounding box center [110, 299] width 98 height 9
click at [173, 32] on icon at bounding box center [173, 33] width 6 height 6
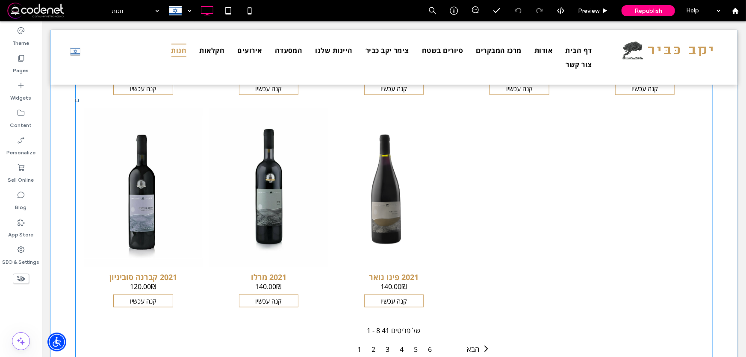
scroll to position [505, 0]
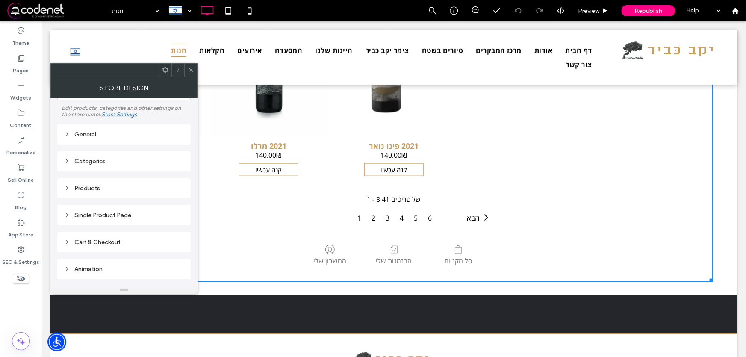
scroll to position [0, 0]
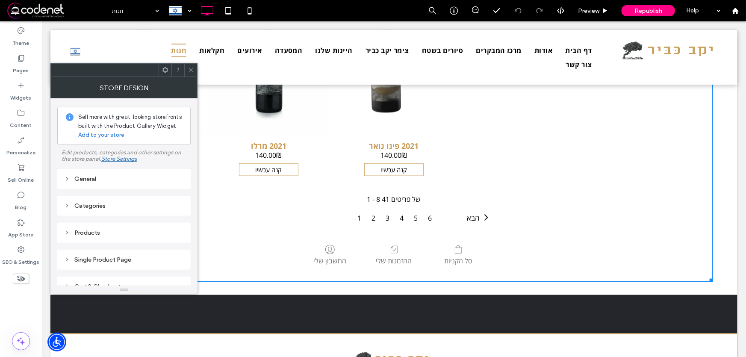
click at [123, 175] on div "General" at bounding box center [124, 179] width 120 height 12
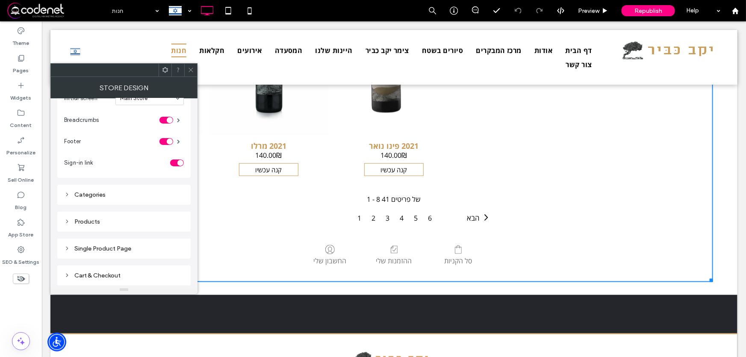
scroll to position [116, 0]
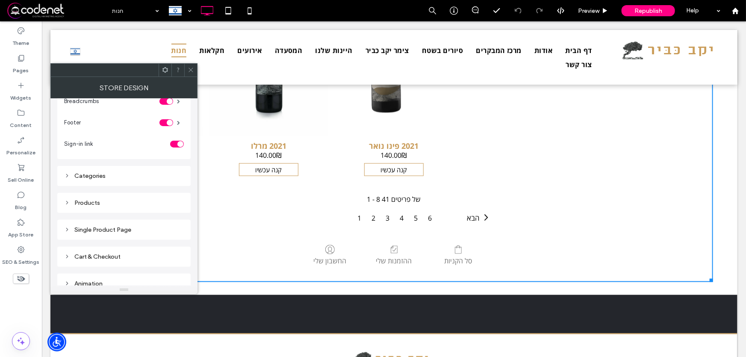
click at [127, 200] on div "Products" at bounding box center [124, 202] width 120 height 7
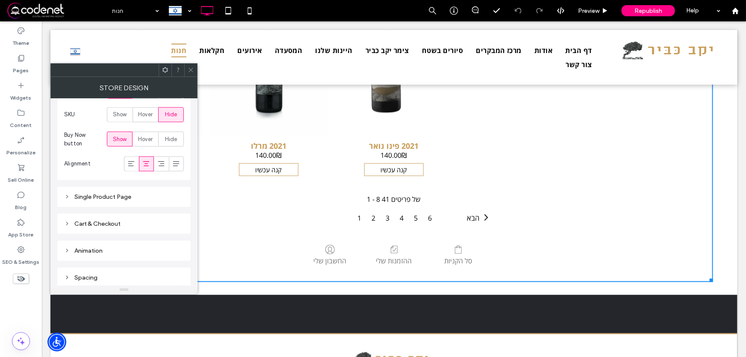
scroll to position [511, 0]
click at [144, 222] on div "Cart & Checkout" at bounding box center [124, 221] width 120 height 7
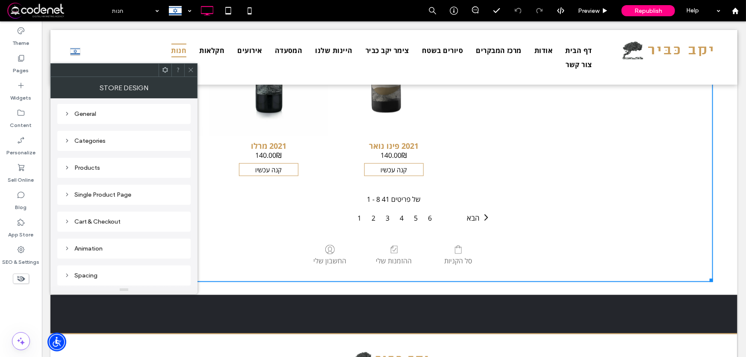
scroll to position [67, 0]
click at [100, 221] on div "Cart & Checkout" at bounding box center [124, 221] width 120 height 7
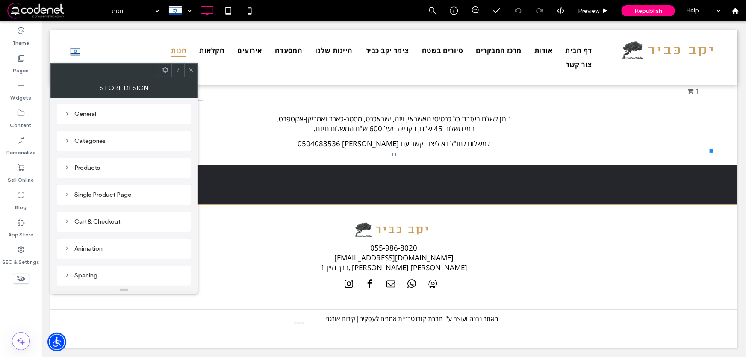
scroll to position [0, 0]
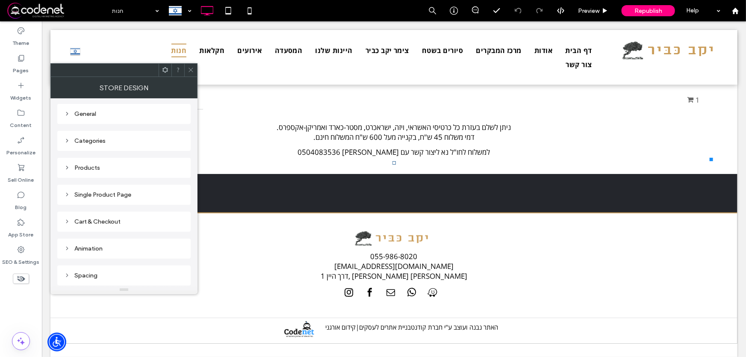
click at [94, 221] on div "Cart & Checkout" at bounding box center [124, 221] width 120 height 7
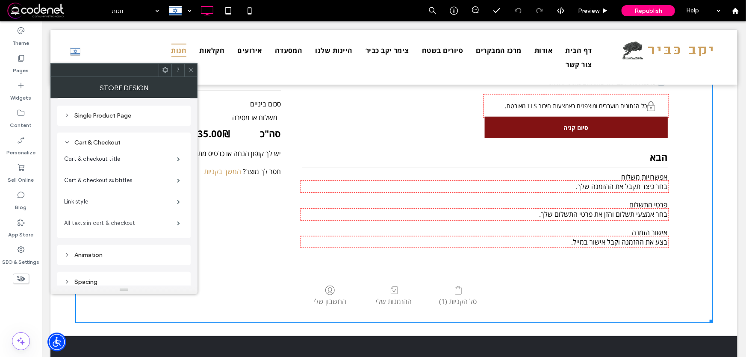
scroll to position [144, 0]
click at [109, 202] on label "Link style" at bounding box center [120, 201] width 113 height 17
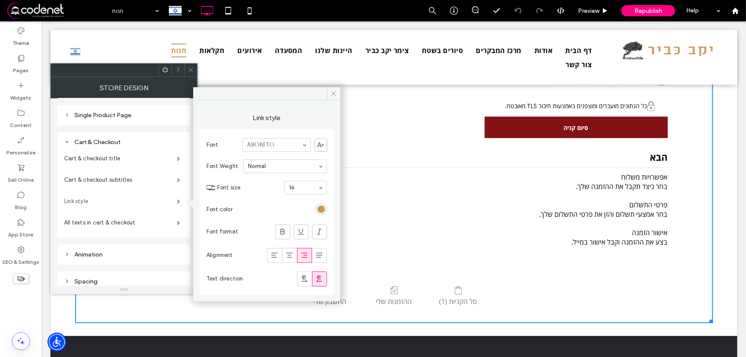
click at [111, 200] on label "Link style" at bounding box center [120, 201] width 113 height 17
click at [335, 91] on icon at bounding box center [333, 93] width 6 height 6
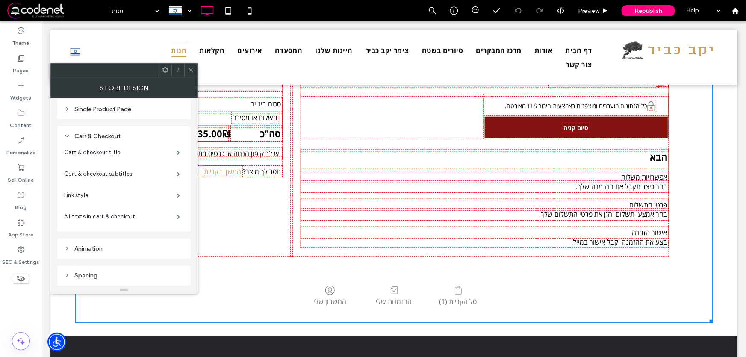
scroll to position [152, 0]
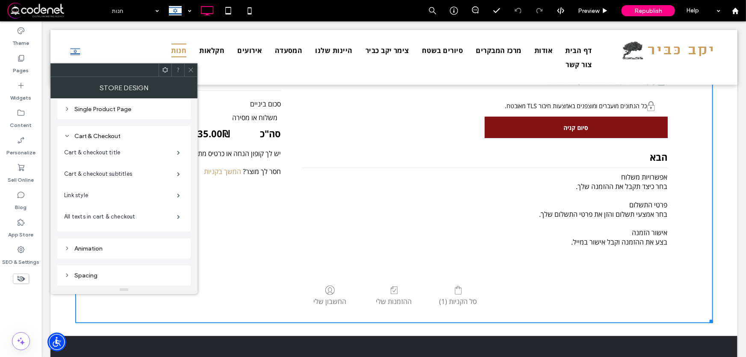
click at [191, 69] on icon at bounding box center [191, 70] width 6 height 6
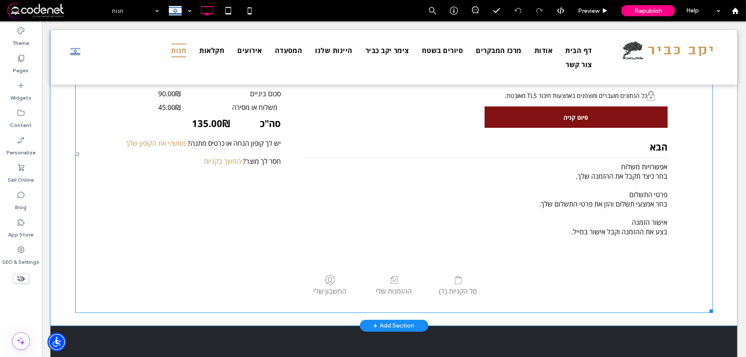
scroll to position [233, 0]
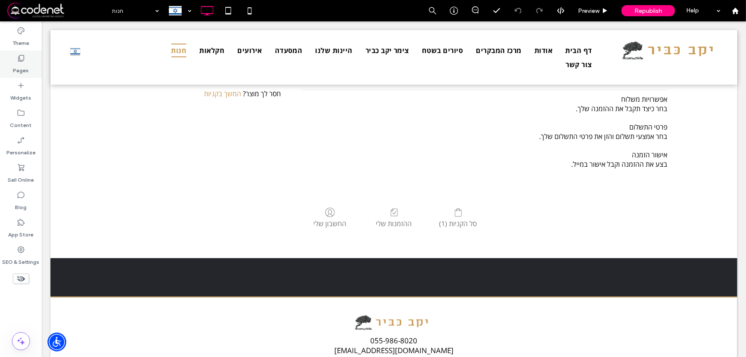
click at [18, 65] on label "Pages" at bounding box center [21, 68] width 16 height 12
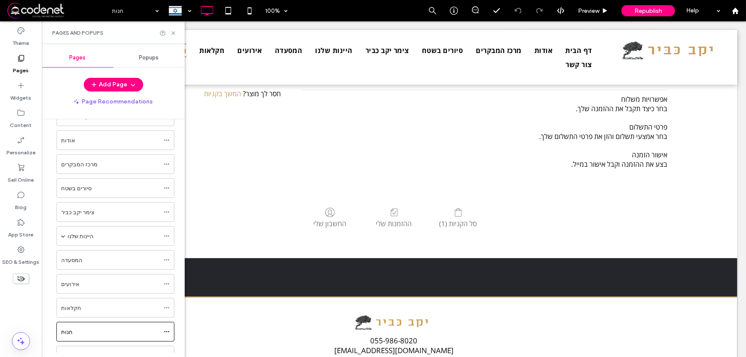
scroll to position [60, 0]
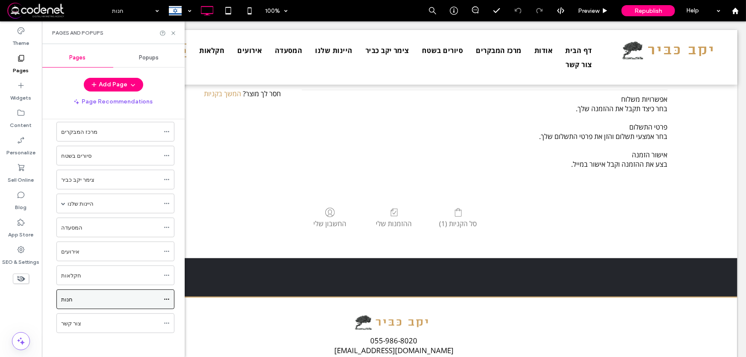
click at [94, 296] on div "חנות" at bounding box center [110, 299] width 98 height 9
click at [174, 33] on icon at bounding box center [173, 33] width 6 height 6
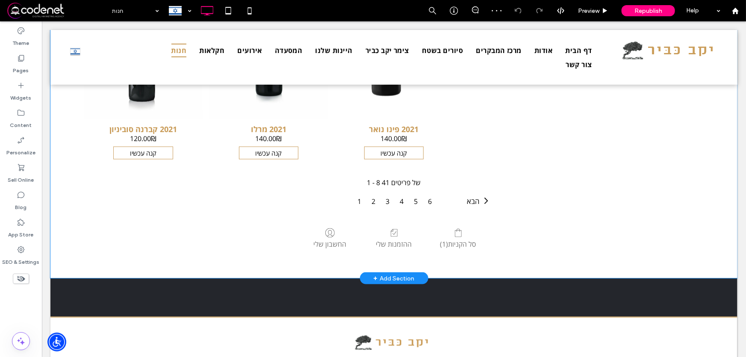
scroll to position [425, 0]
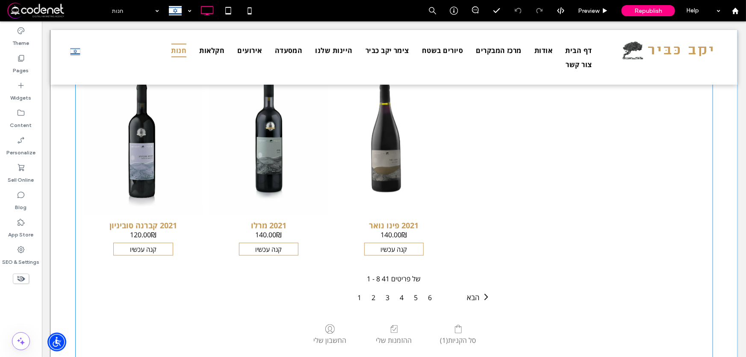
click at [382, 248] on span at bounding box center [394, 48] width 638 height 626
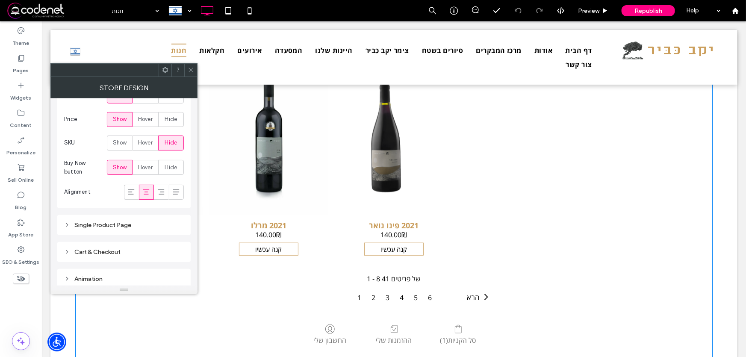
scroll to position [511, 0]
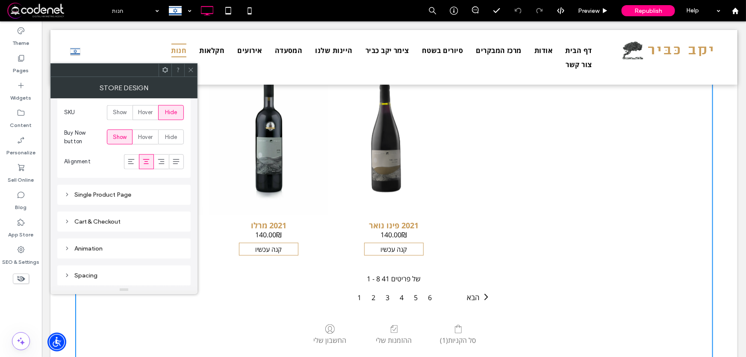
click at [94, 222] on div "Cart & Checkout" at bounding box center [124, 221] width 120 height 7
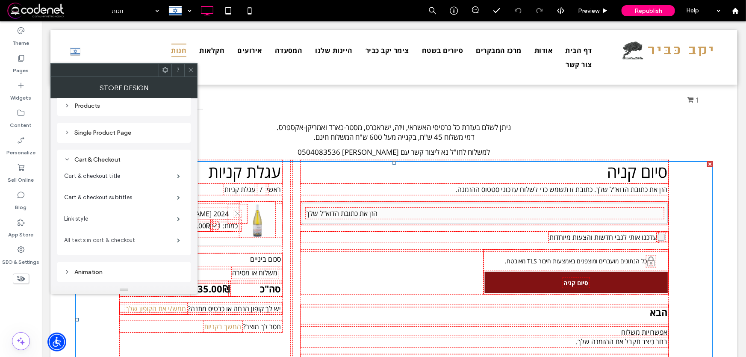
scroll to position [144, 0]
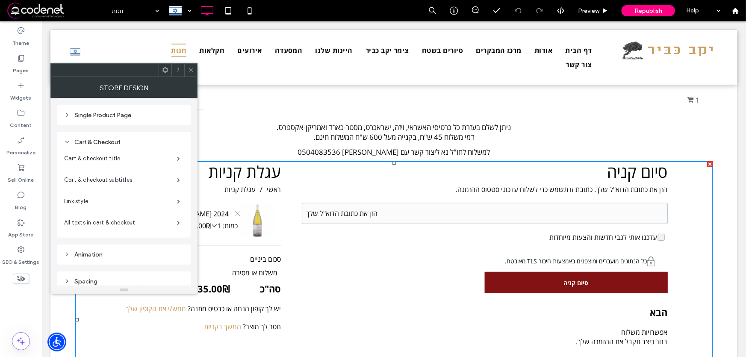
click at [190, 71] on icon at bounding box center [191, 70] width 6 height 6
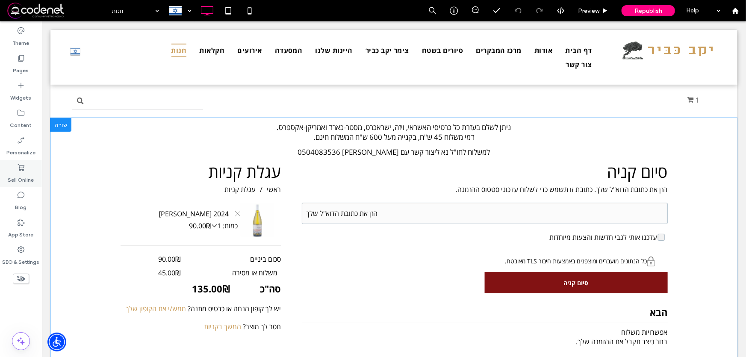
click at [22, 168] on use at bounding box center [21, 167] width 6 height 7
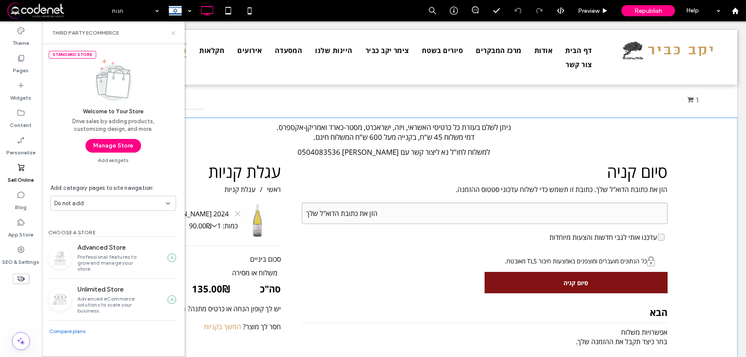
click at [174, 33] on use at bounding box center [172, 32] width 3 height 3
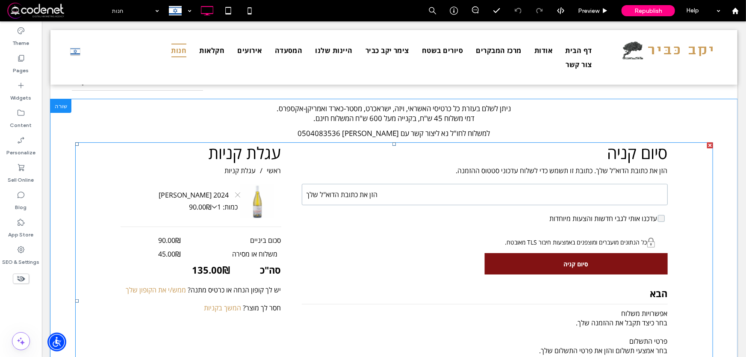
scroll to position [0, 0]
